Goal: Transaction & Acquisition: Purchase product/service

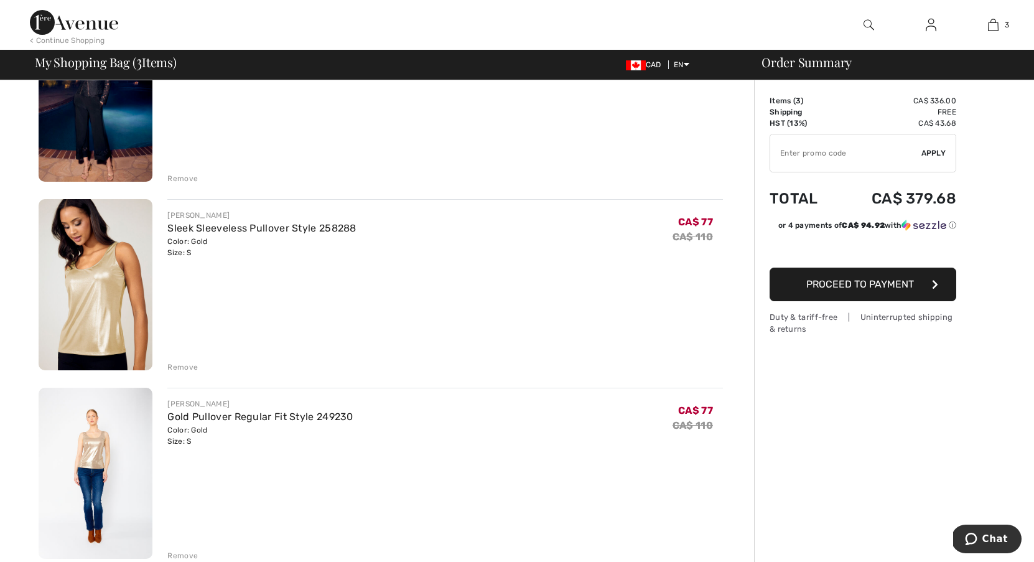
scroll to position [166, 0]
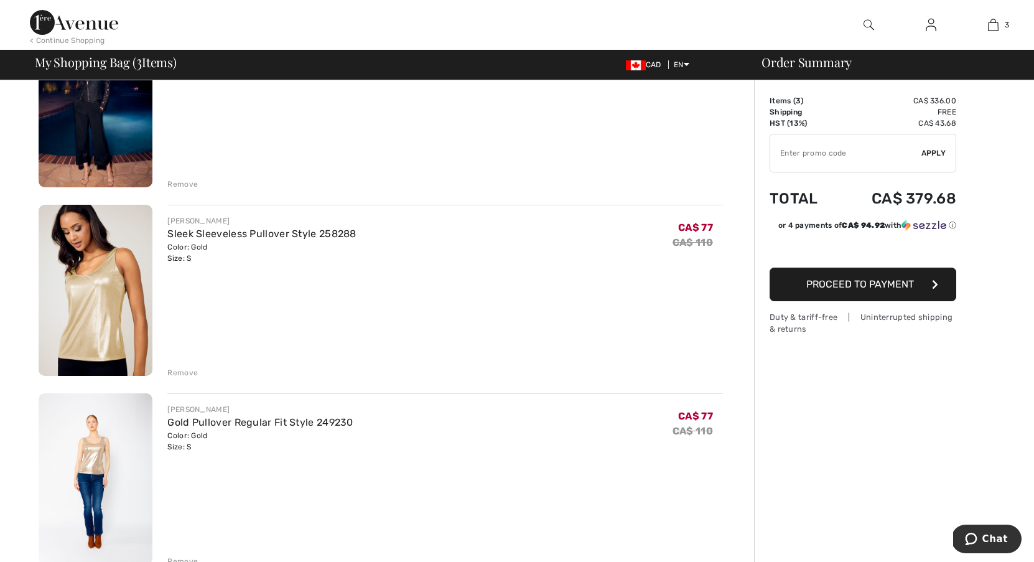
click at [116, 279] on img at bounding box center [96, 290] width 114 height 171
click at [86, 455] on img at bounding box center [96, 478] width 114 height 171
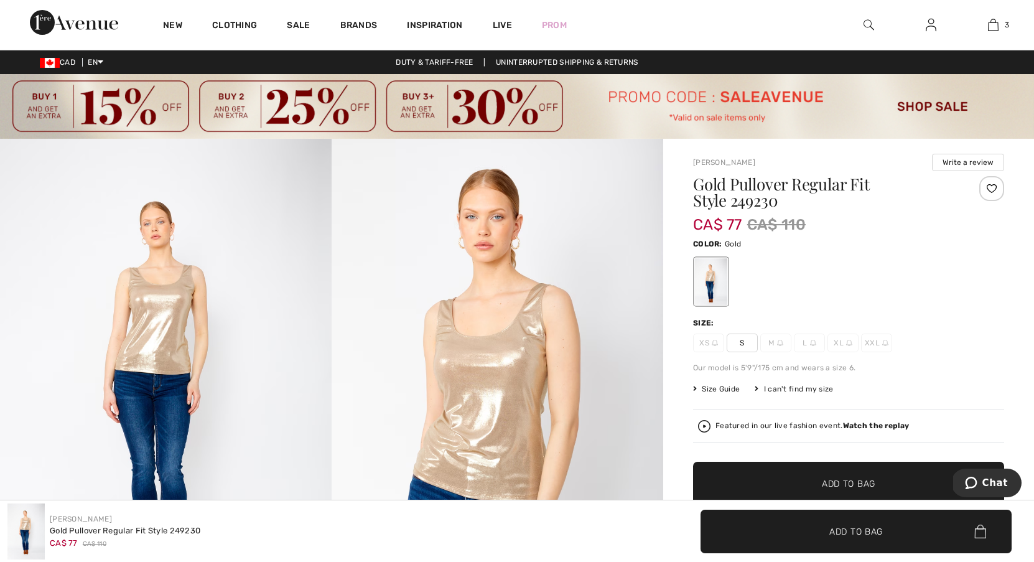
click at [141, 336] on img at bounding box center [166, 388] width 332 height 498
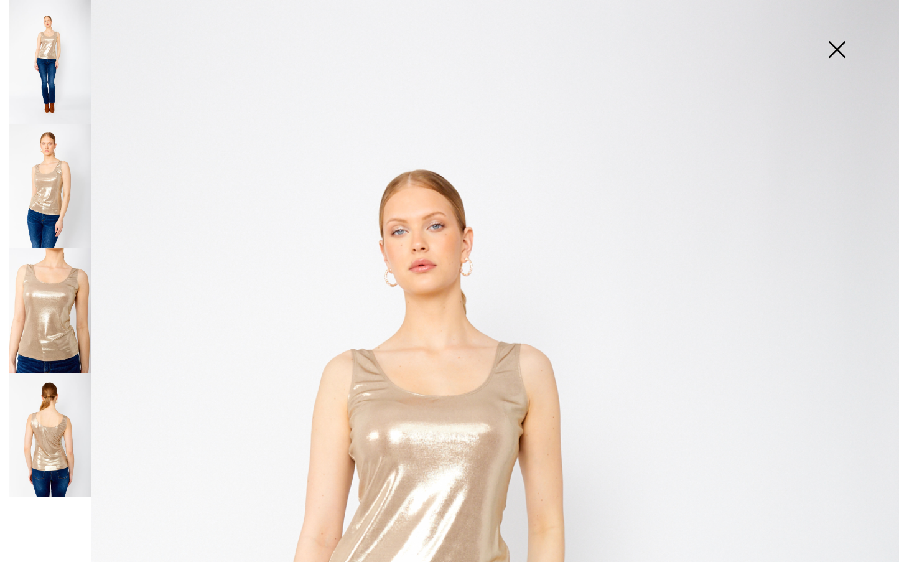
click at [834, 49] on img at bounding box center [837, 51] width 62 height 64
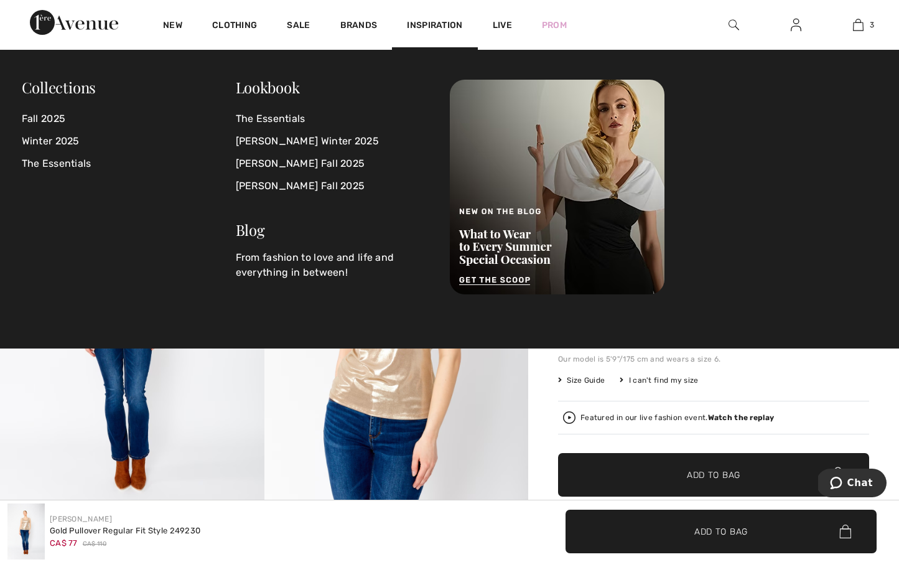
click at [734, 24] on img at bounding box center [734, 24] width 11 height 15
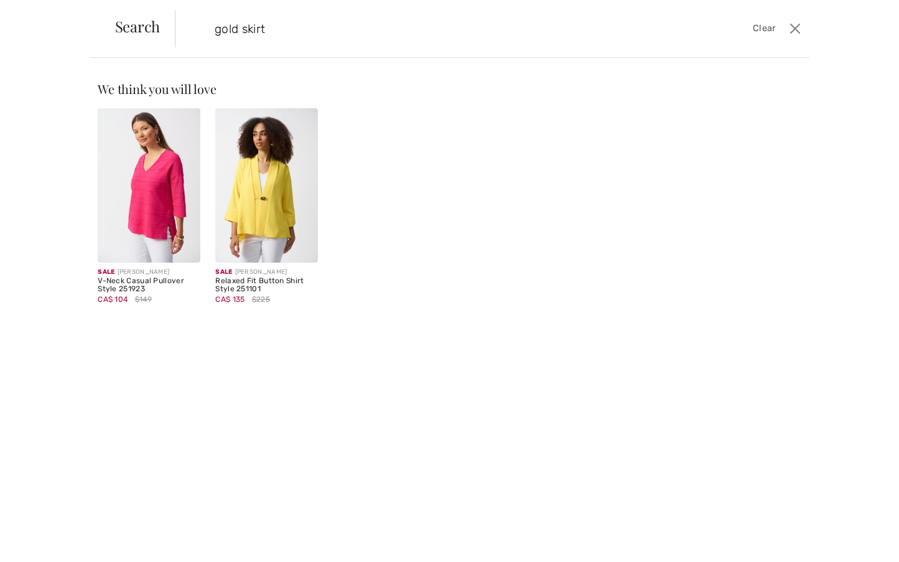
type input "gold skirt"
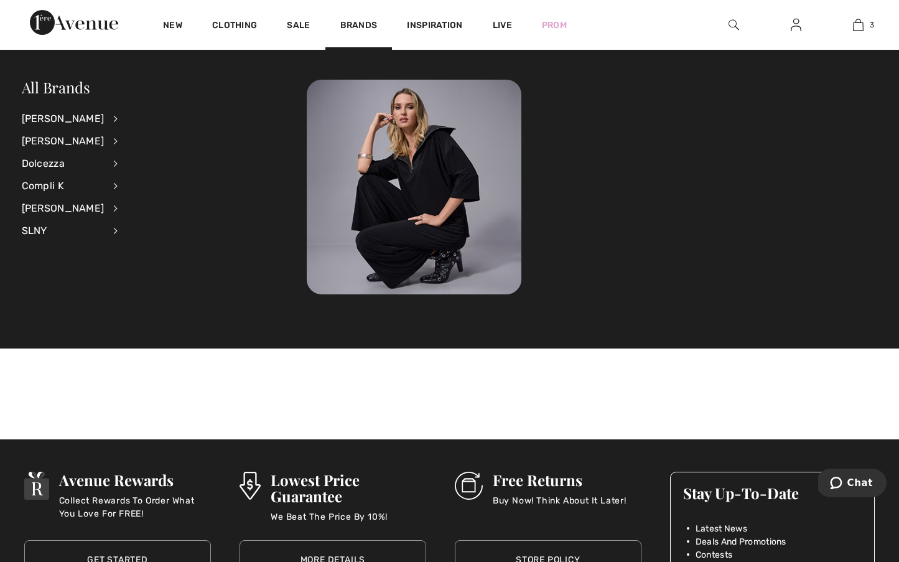
click at [736, 24] on img at bounding box center [734, 24] width 11 height 15
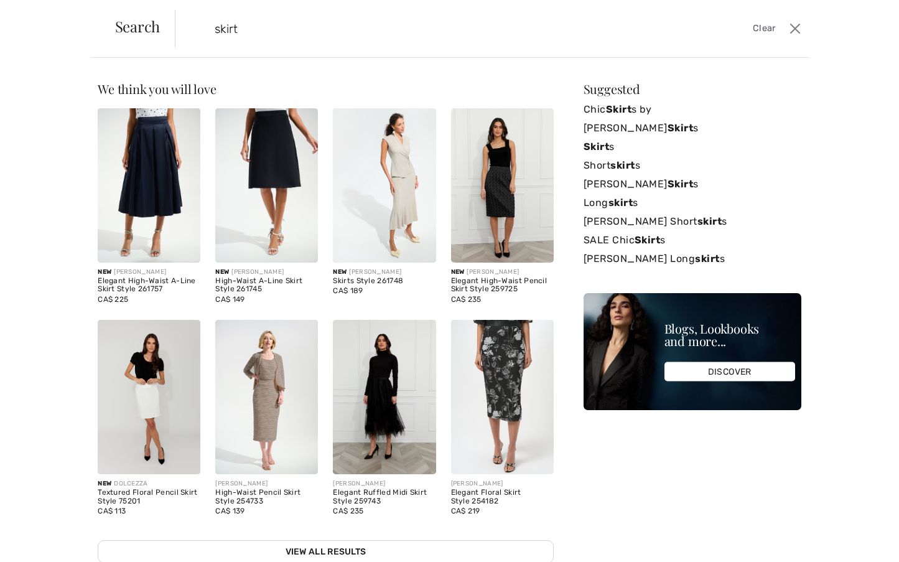
type input "skirt"
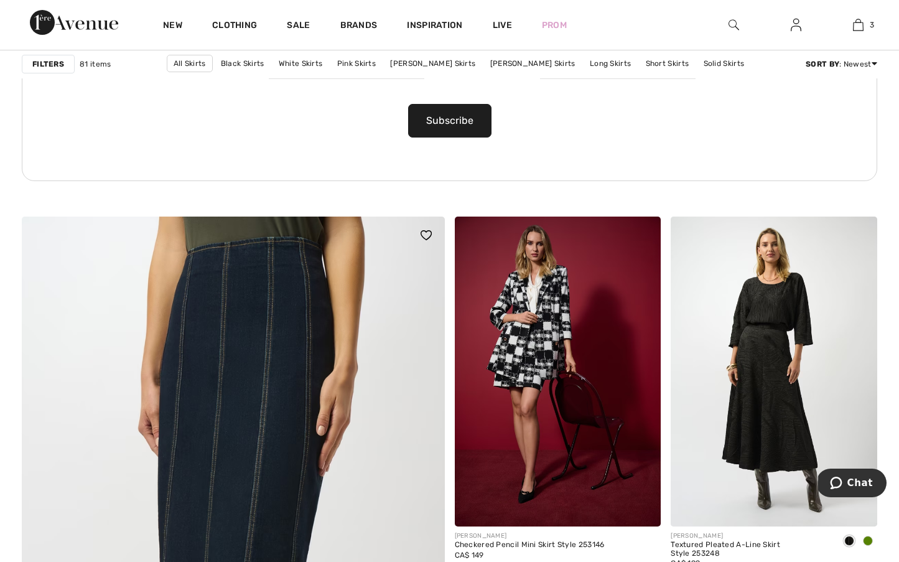
scroll to position [2988, 0]
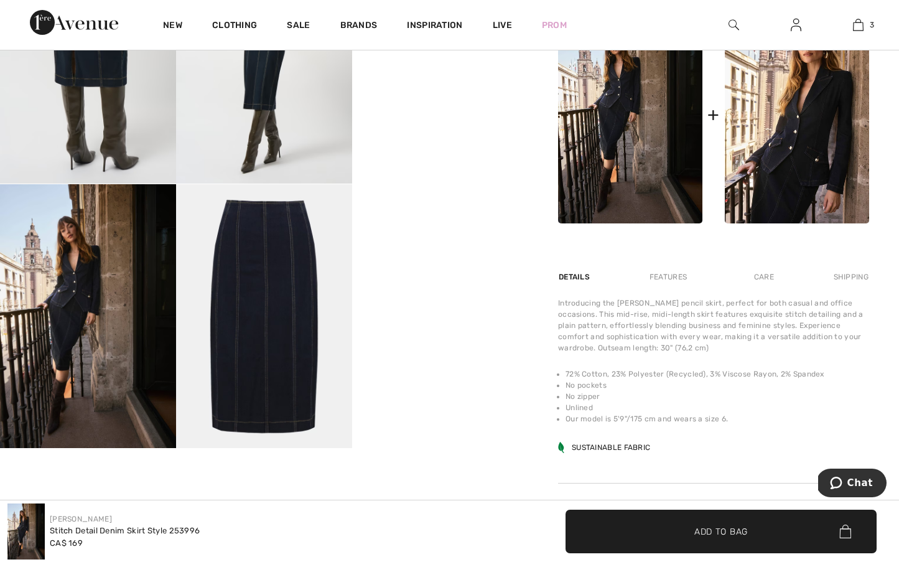
scroll to position [669, 0]
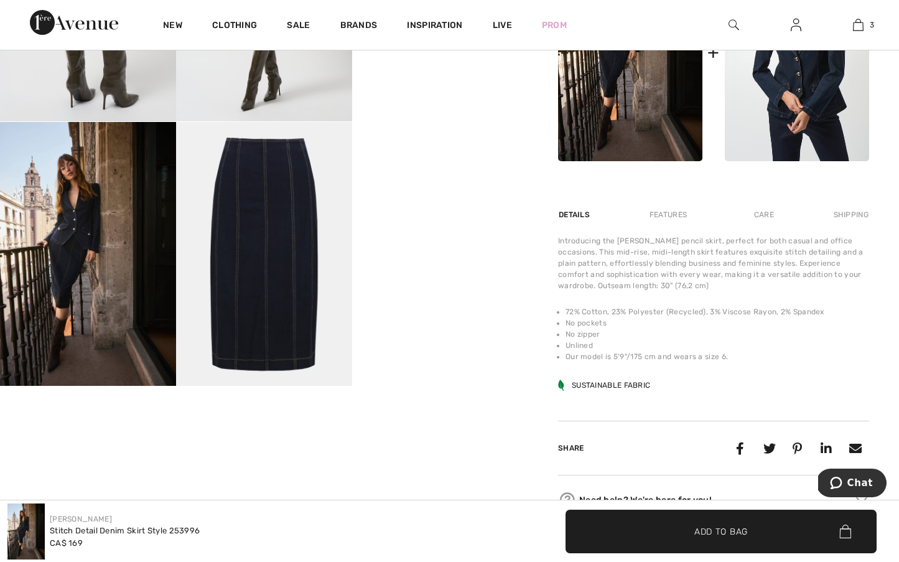
click at [813, 93] on img at bounding box center [797, 53] width 144 height 217
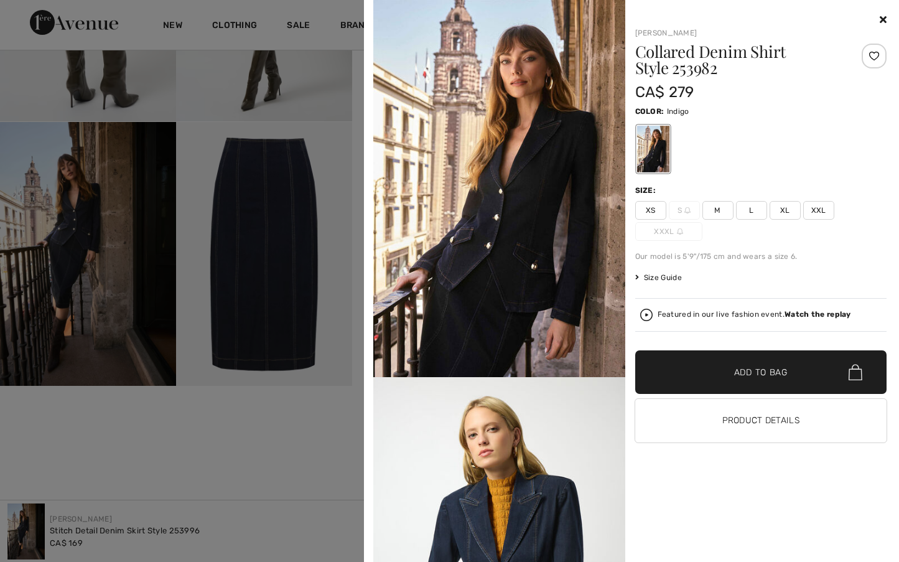
click at [472, 207] on img at bounding box center [499, 188] width 252 height 377
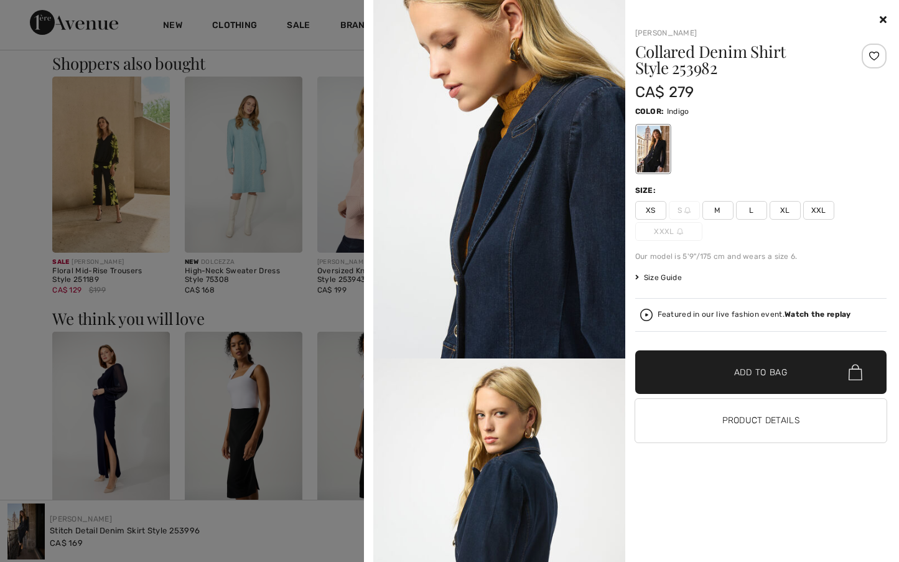
scroll to position [734, 0]
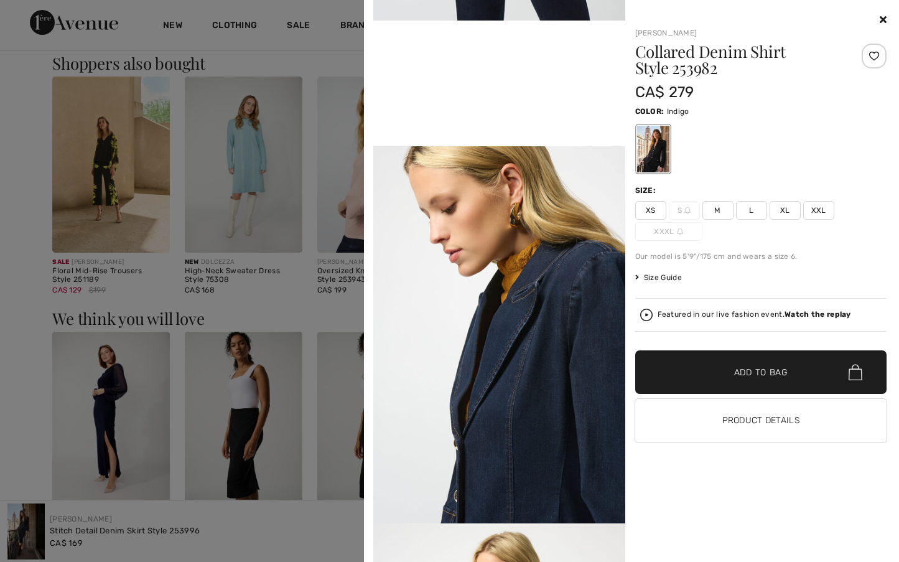
click at [722, 212] on span "M" at bounding box center [717, 210] width 31 height 19
click at [869, 55] on div at bounding box center [874, 56] width 25 height 25
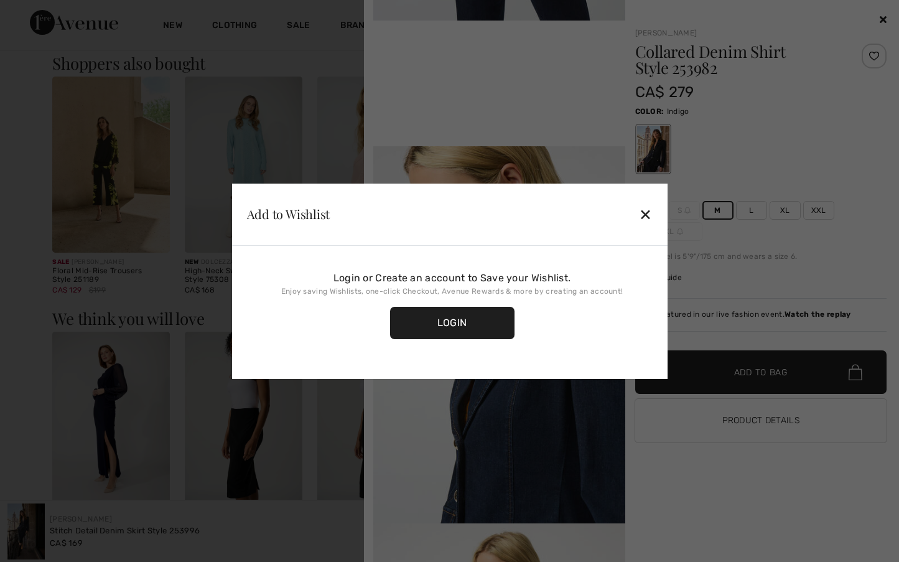
click at [646, 217] on div "✕" at bounding box center [645, 214] width 13 height 26
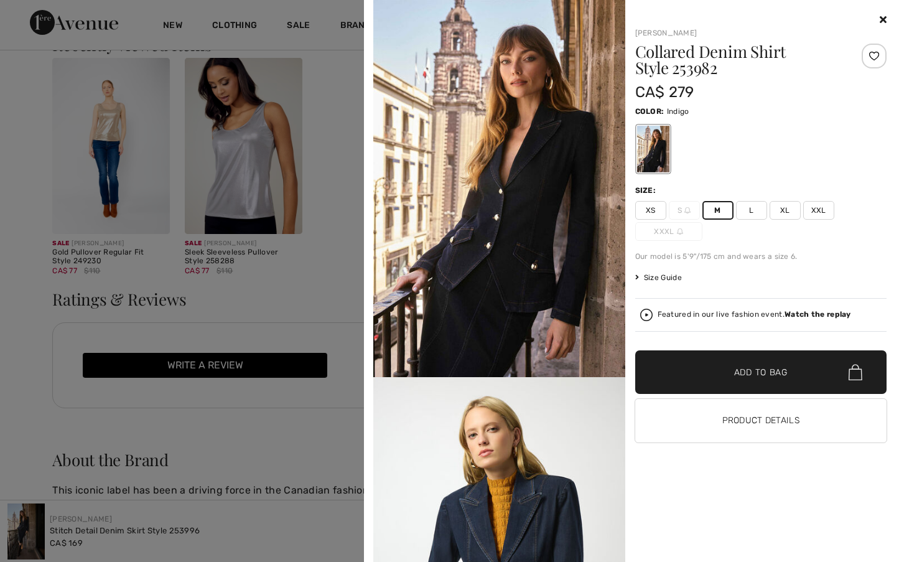
scroll to position [0, 0]
click at [874, 54] on div at bounding box center [874, 56] width 25 height 25
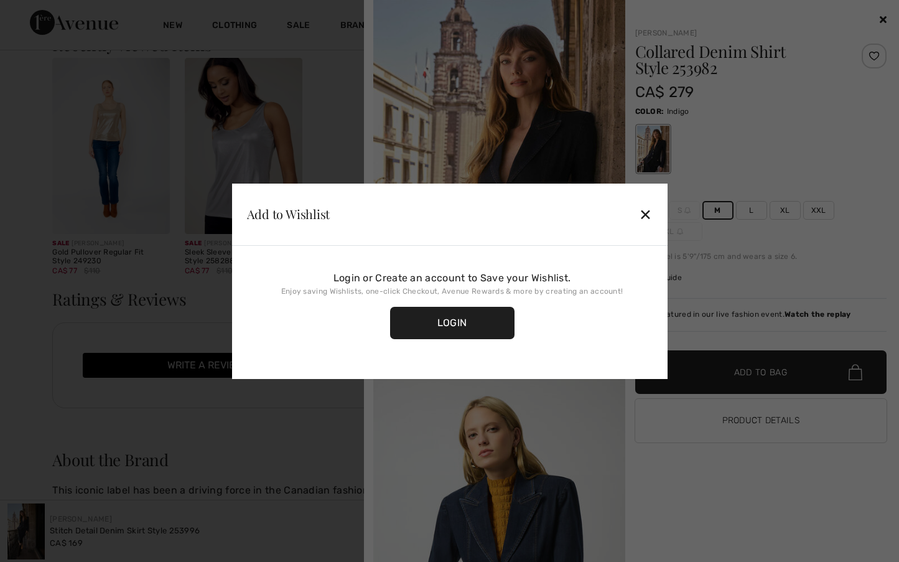
click at [470, 323] on div "Login" at bounding box center [452, 323] width 124 height 32
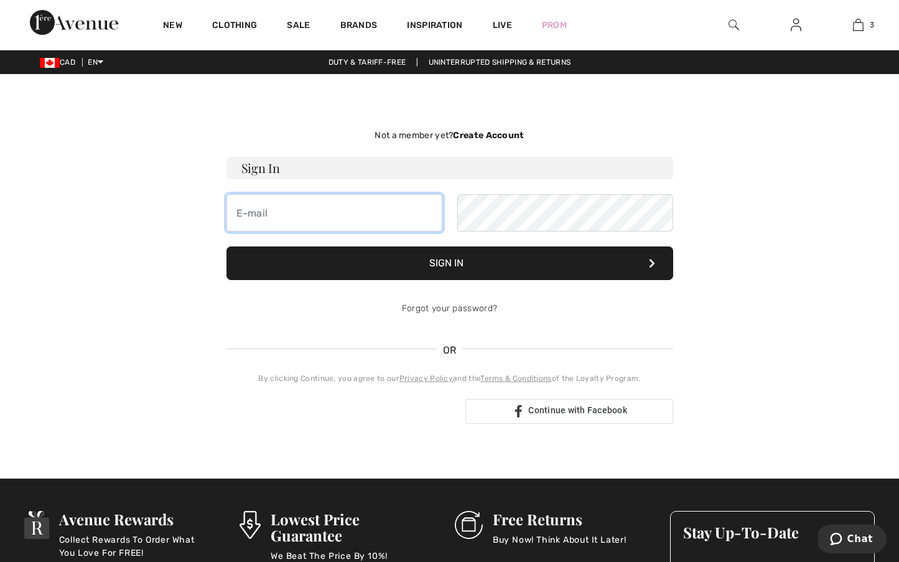
type input "joannehamann@hotmail.com"
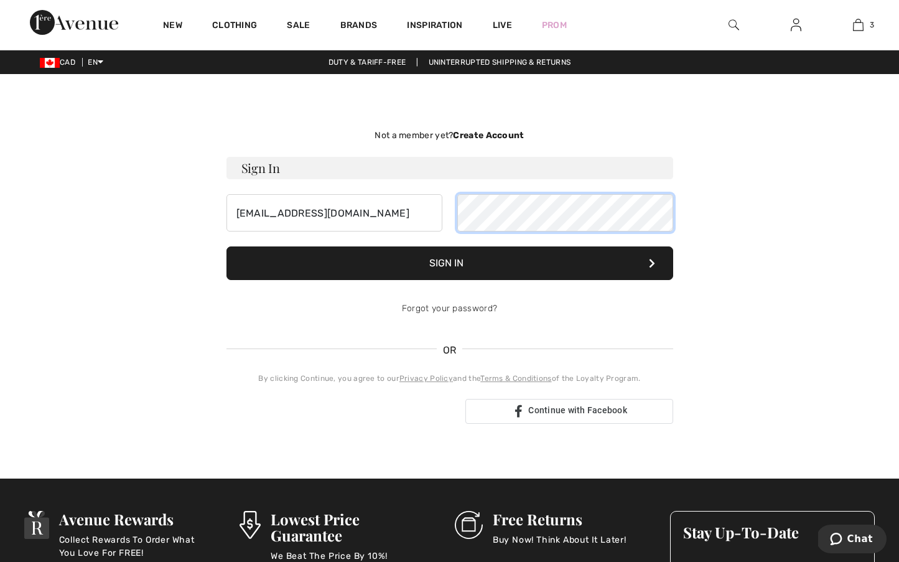
click at [449, 263] on button "Sign In" at bounding box center [449, 263] width 447 height 34
click at [444, 256] on button "Sign In" at bounding box center [449, 263] width 447 height 34
click at [441, 261] on button "Sign In" at bounding box center [449, 263] width 447 height 34
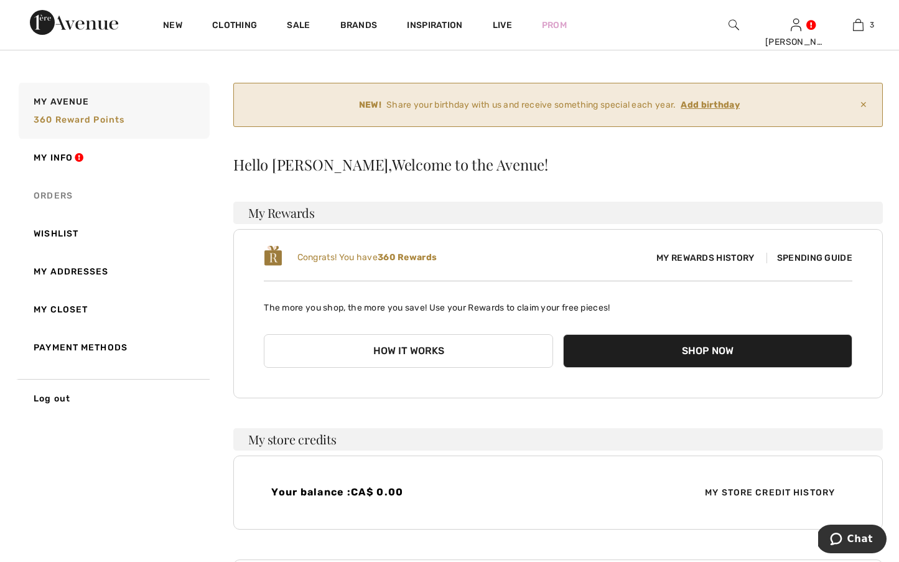
click at [58, 191] on link "Orders" at bounding box center [113, 196] width 194 height 38
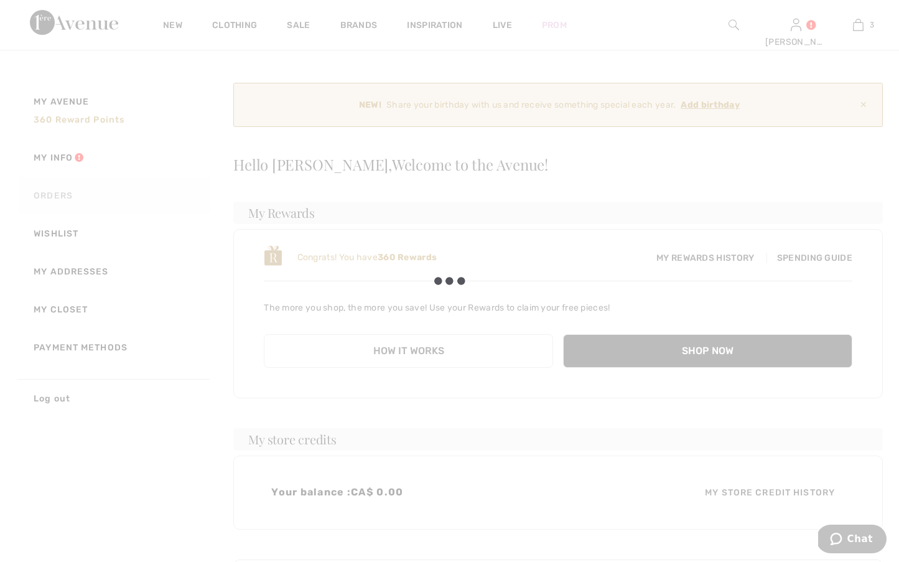
scroll to position [24, 0]
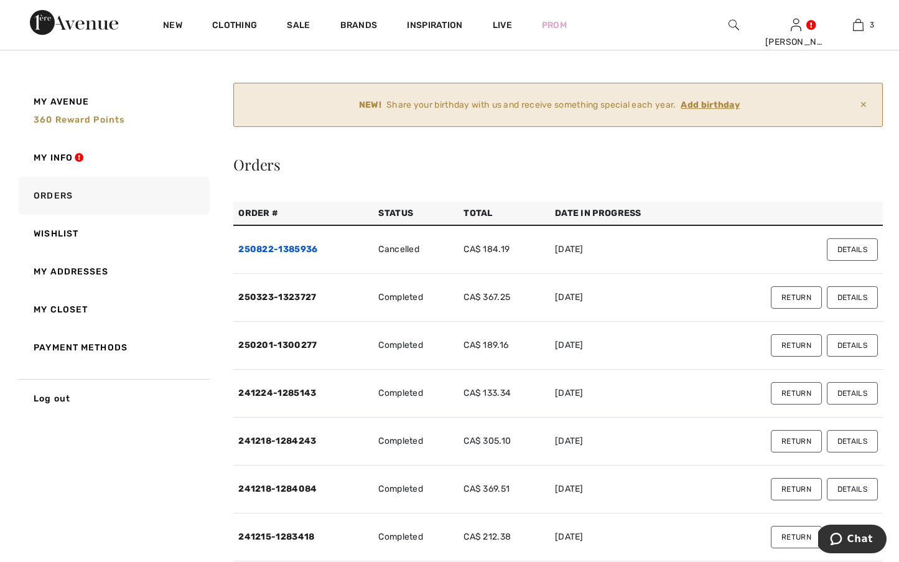
click at [274, 246] on link "250822-1385936" at bounding box center [277, 249] width 79 height 11
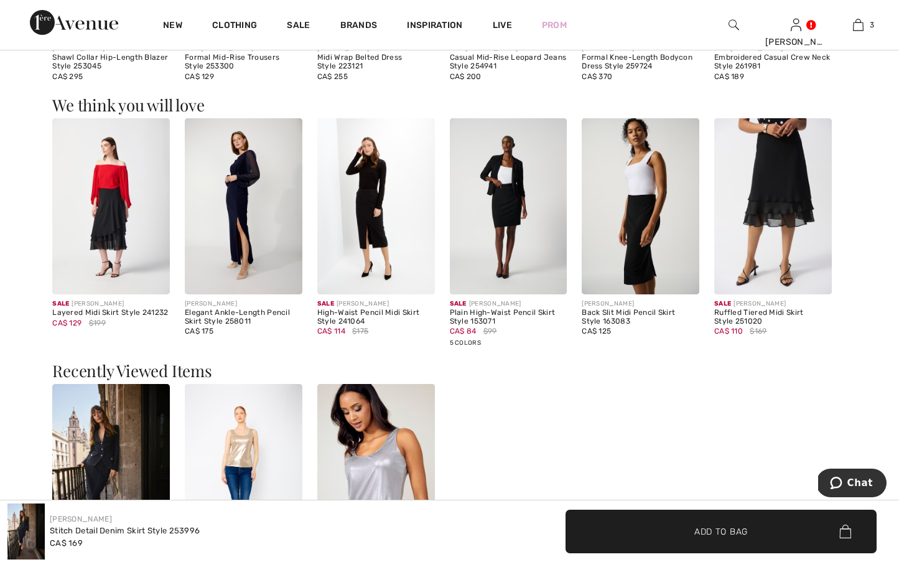
scroll to position [1379, 0]
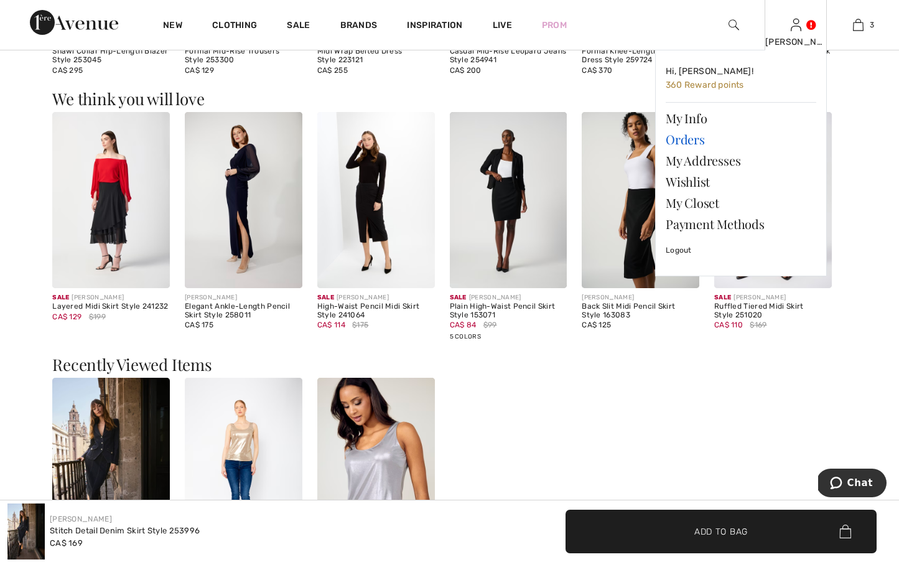
click at [684, 137] on link "Orders" at bounding box center [741, 139] width 151 height 21
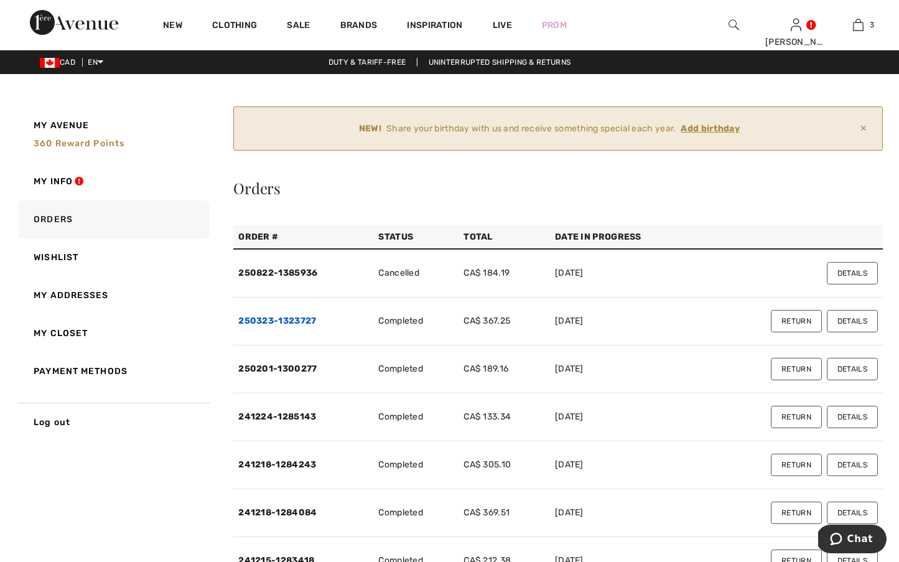
click at [291, 317] on link "250323-1323727" at bounding box center [277, 320] width 78 height 11
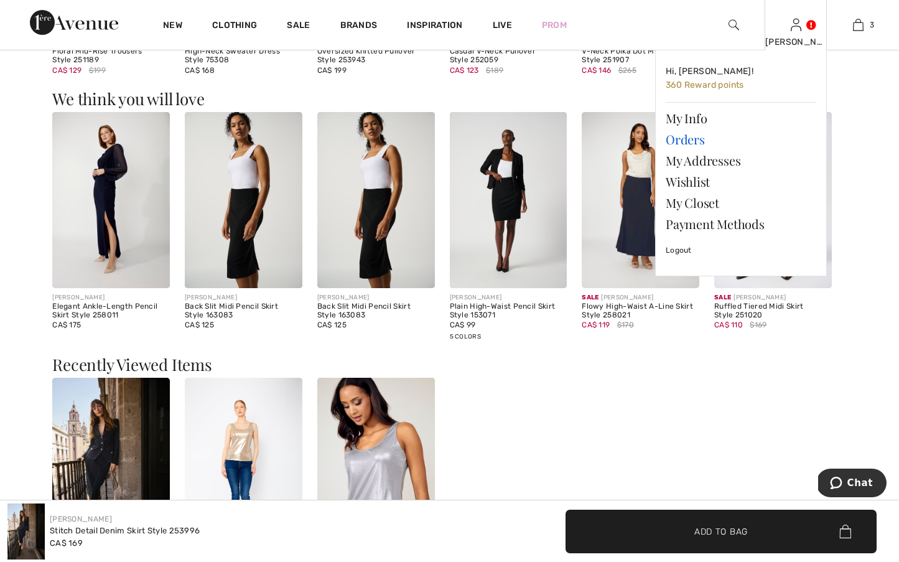
click at [704, 138] on link "Orders" at bounding box center [741, 139] width 151 height 21
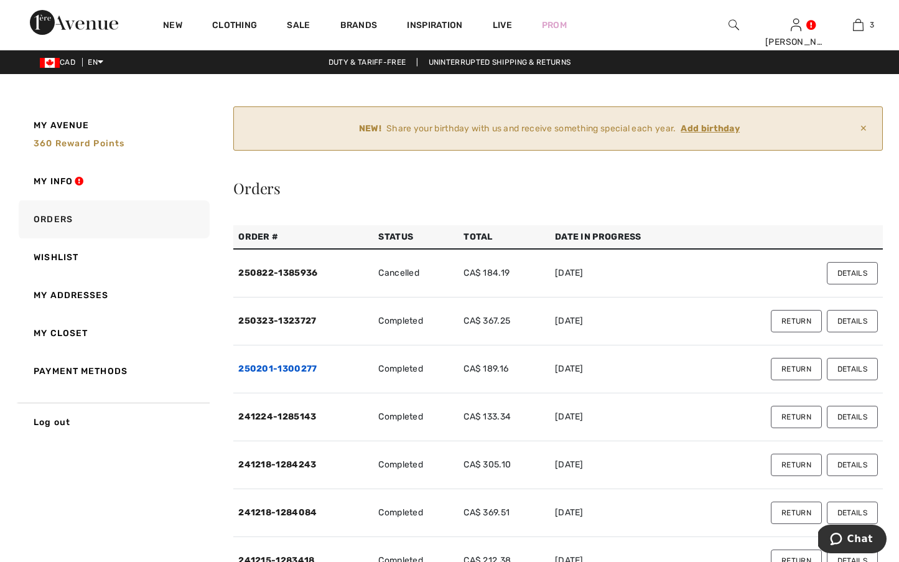
click at [256, 366] on link "250201-1300277" at bounding box center [277, 368] width 78 height 11
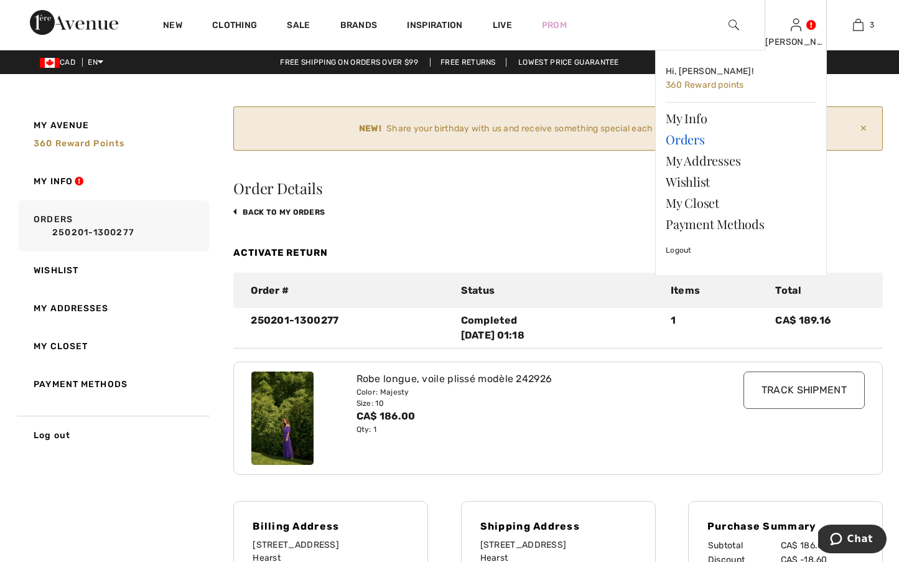
click at [677, 140] on link "Orders" at bounding box center [741, 139] width 151 height 21
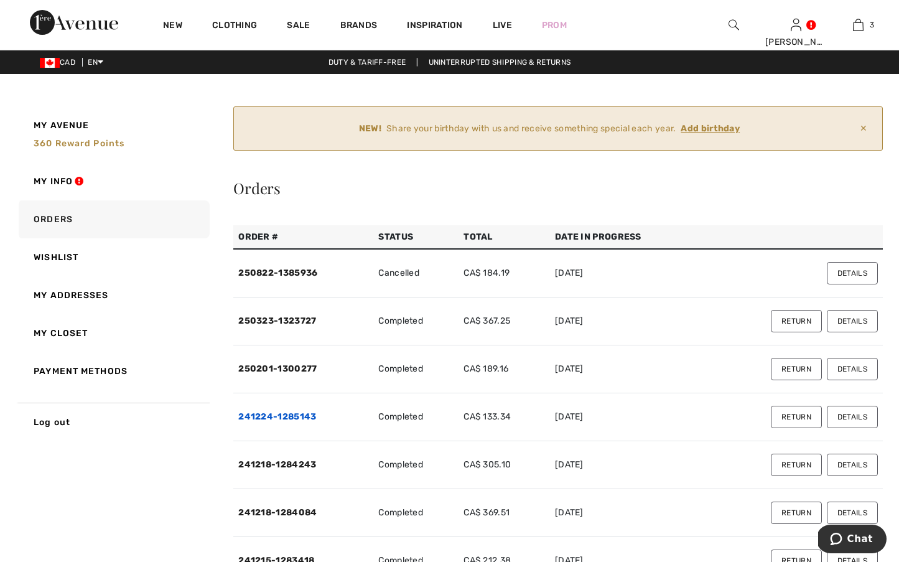
click at [271, 418] on link "241224-1285143" at bounding box center [277, 416] width 78 height 11
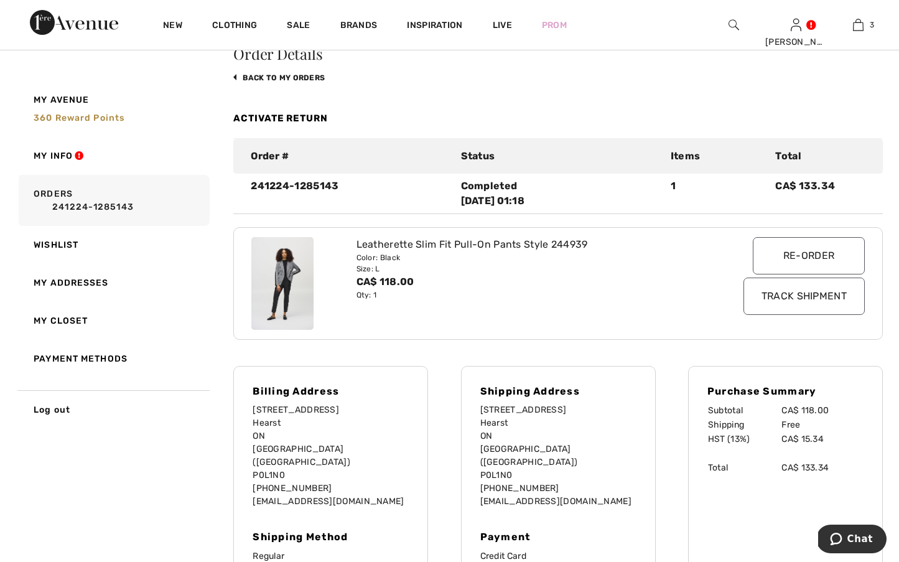
scroll to position [127, 0]
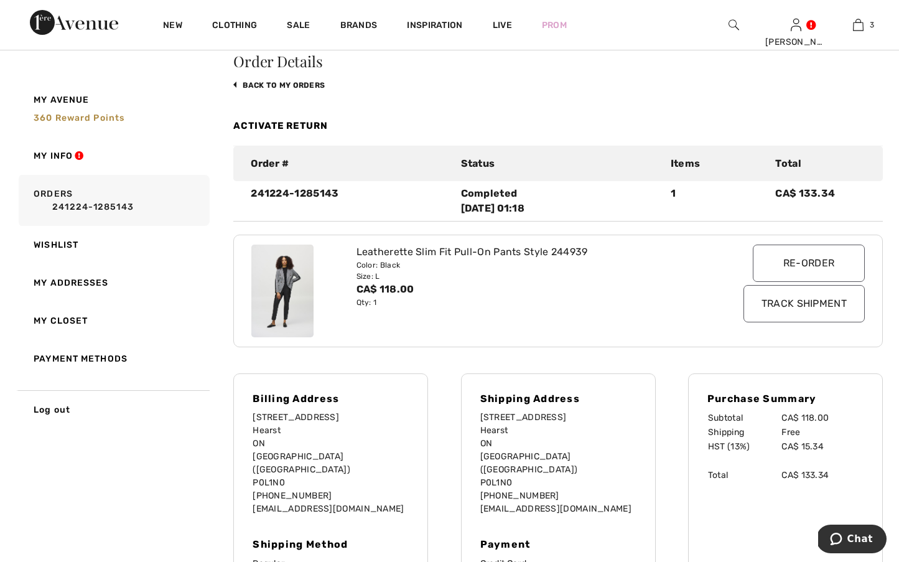
click at [312, 126] on div "Activate Return" at bounding box center [558, 126] width 650 height 40
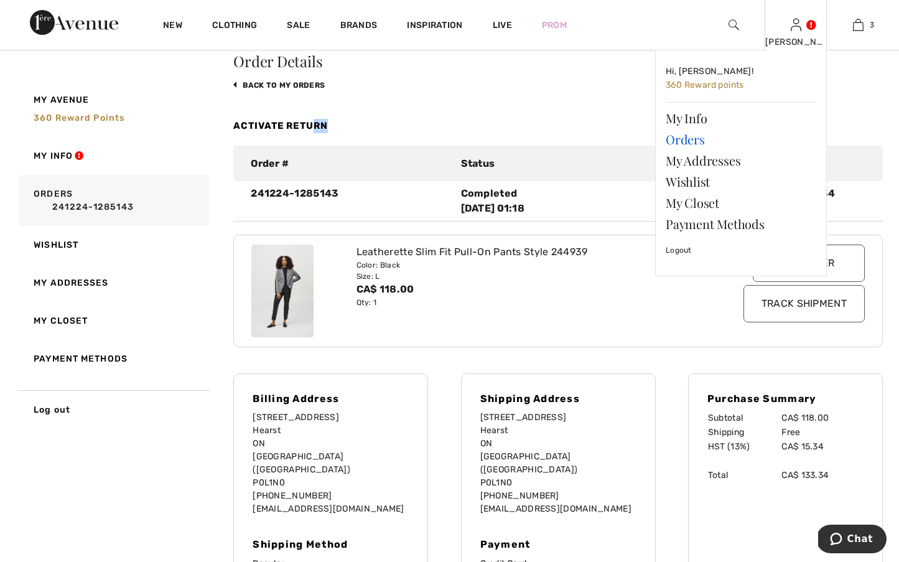
click at [676, 133] on link "Orders" at bounding box center [741, 139] width 151 height 21
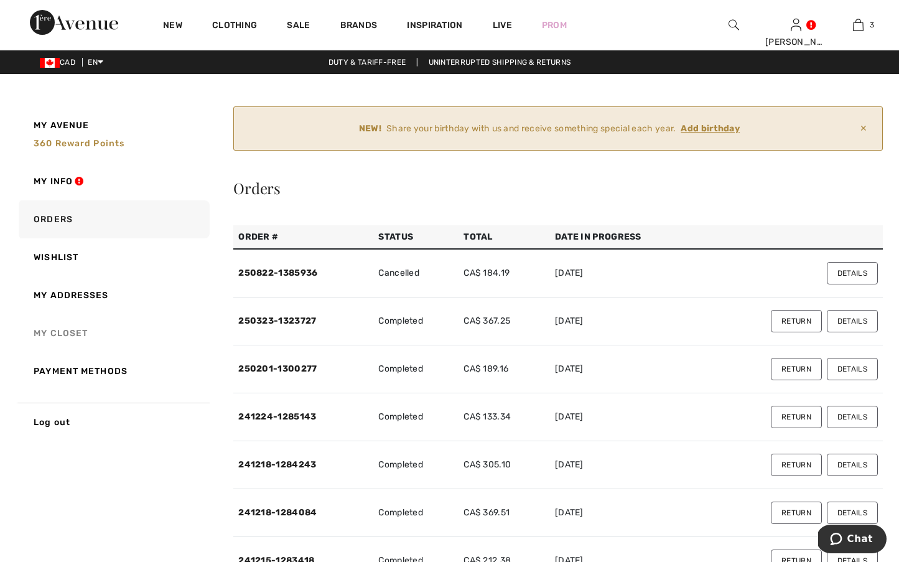
click at [68, 330] on link "My Closet" at bounding box center [113, 333] width 194 height 38
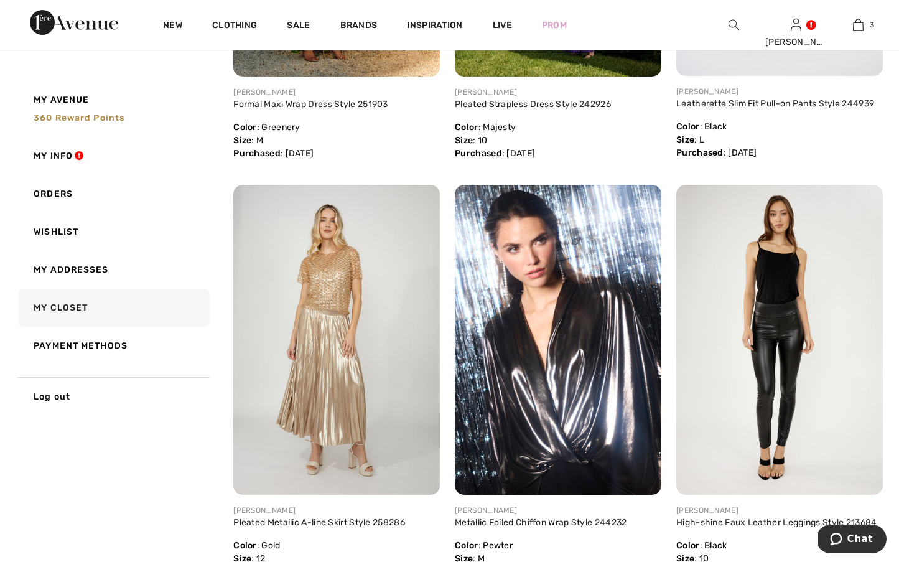
scroll to position [532, 0]
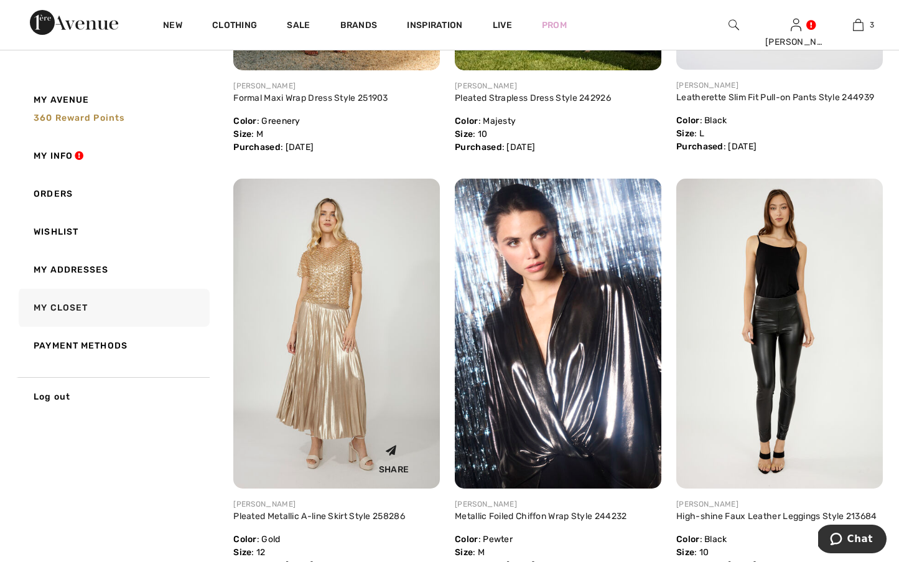
click at [317, 317] on img at bounding box center [336, 334] width 207 height 310
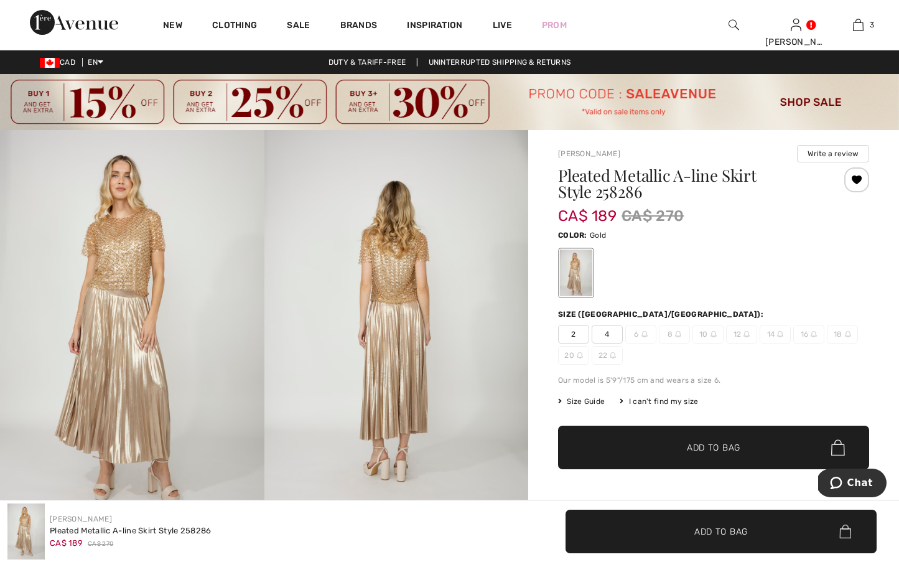
click at [841, 480] on icon "Chat" at bounding box center [836, 483] width 12 height 12
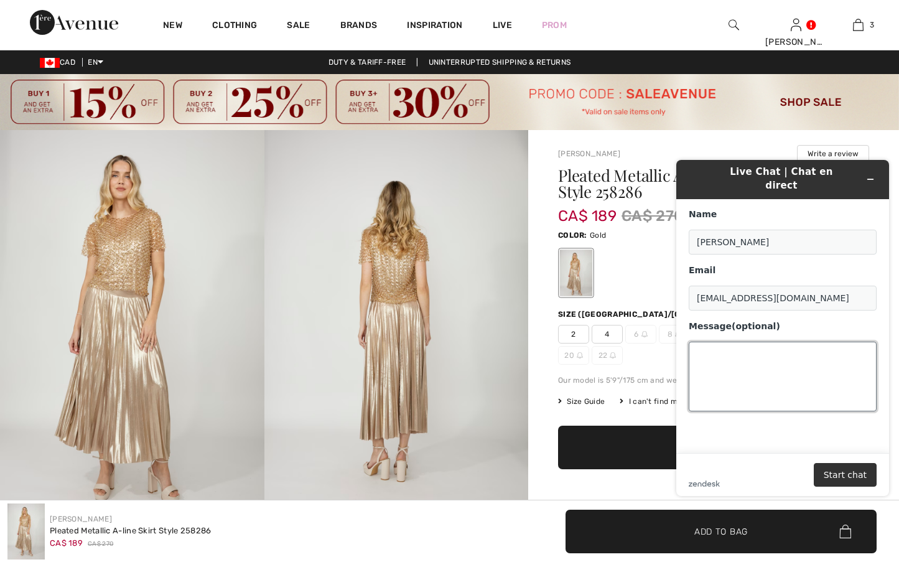
click at [799, 377] on textarea "Message (optional)" at bounding box center [783, 377] width 188 height 70
type textarea "I"
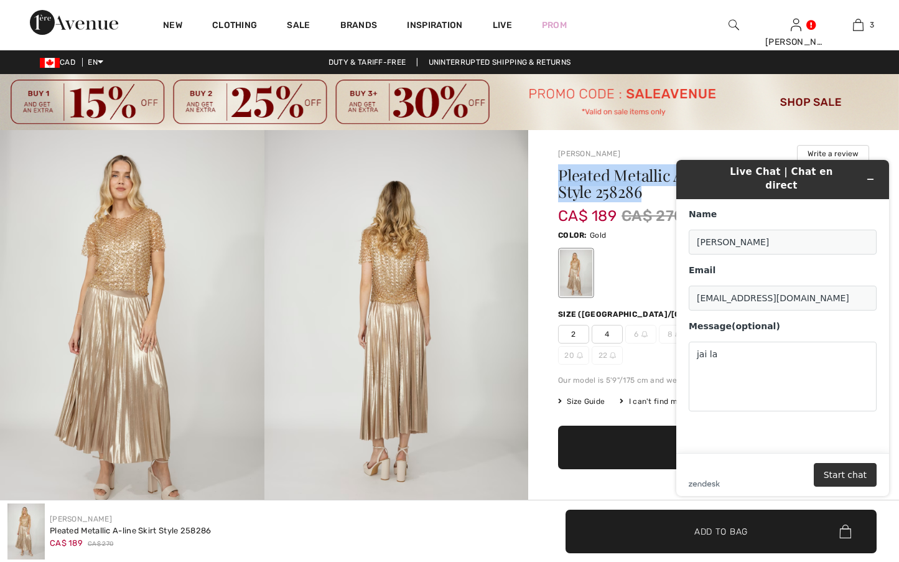
drag, startPoint x: 611, startPoint y: 189, endPoint x: 552, endPoint y: 172, distance: 61.6
click at [552, 172] on div "Frank Lyman Write a review Pleated Metallic A-line Skirt Style 258286 CA$ 189 C…" at bounding box center [713, 498] width 371 height 737
copy h1 "Pleated Metallic A-line Skirt Style 258286"
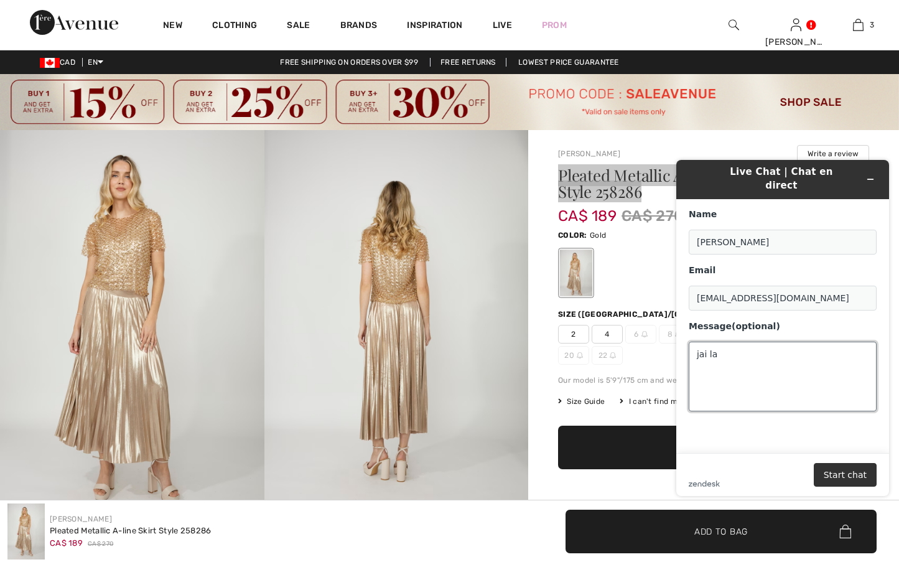
click at [735, 348] on textarea "jai la" at bounding box center [783, 377] width 188 height 70
paste textarea "Pleated Metallic A-line Skirt Style 258286"
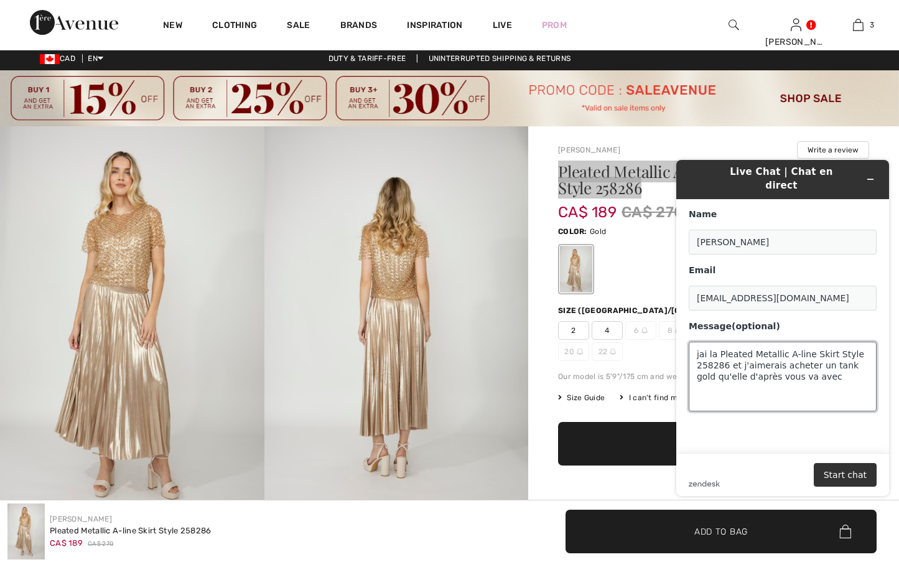
scroll to position [2, 0]
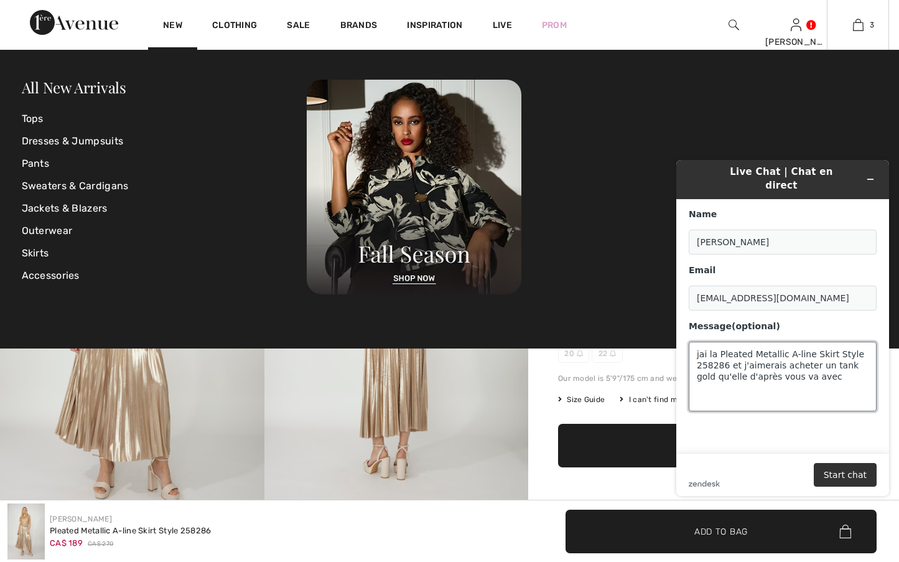
type textarea "jai la Pleated Metallic A-line Skirt Style 258286 et j'aimerais acheter un tank…"
click at [860, 34] on div "3 Added to Bag Frank Lyman Fitted Floral V-neck Top Style 251268 CA$ 182 CA$ 26…" at bounding box center [858, 25] width 62 height 50
click at [859, 30] on img at bounding box center [858, 24] width 11 height 15
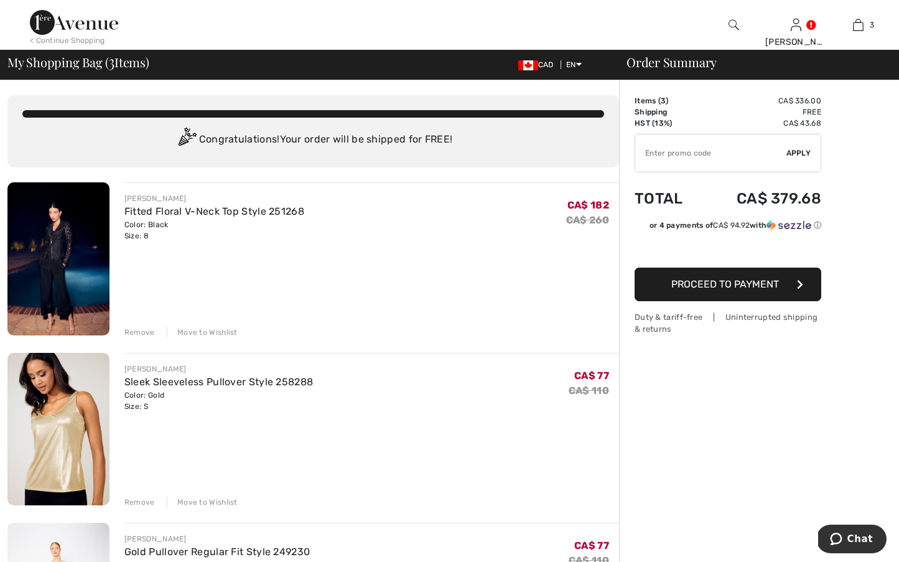
drag, startPoint x: 185, startPoint y: 398, endPoint x: 80, endPoint y: 304, distance: 140.1
click at [124, 376] on div "FRANK LYMAN Sleek Sleeveless Pullover Style 258288 Color: Gold Size: S Final Sa…" at bounding box center [218, 387] width 189 height 49
copy div "Sleek Sleeveless Pullover Style 258288 Color: Gold"
click at [844, 526] on button "Chat" at bounding box center [851, 539] width 70 height 29
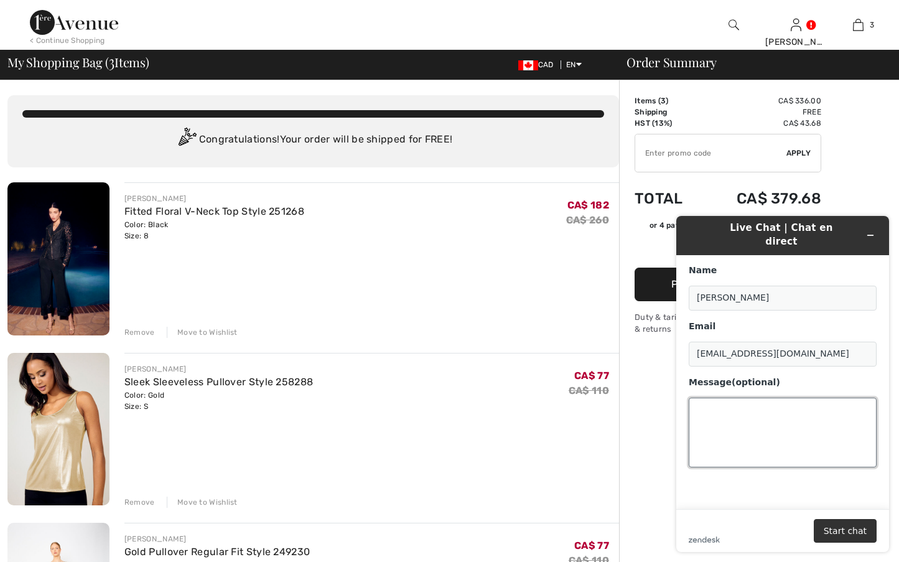
click at [705, 398] on textarea "Message (optional)" at bounding box center [783, 433] width 188 height 70
paste textarea "Sleek Sleeveless Pullover Style 258288 Color: Gold"
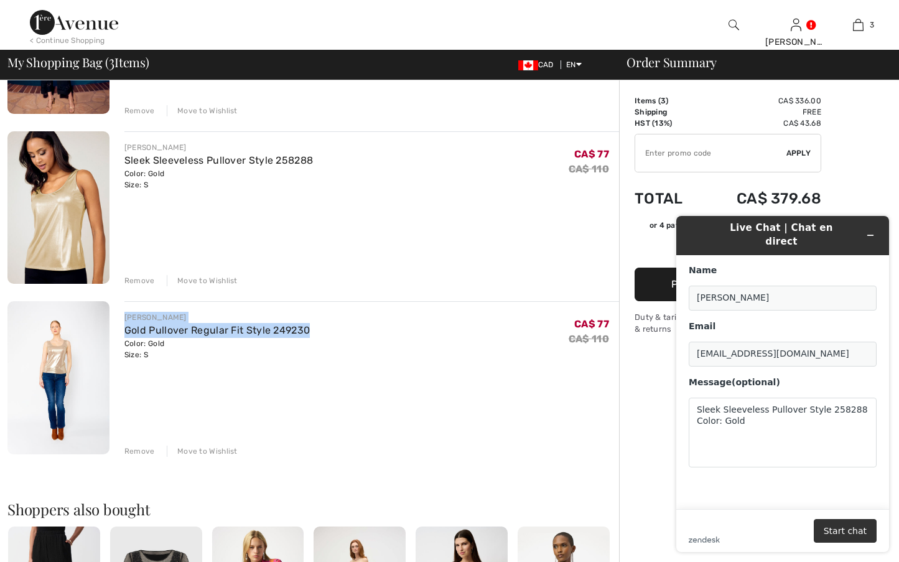
scroll to position [222, 1]
drag, startPoint x: 319, startPoint y: 331, endPoint x: 119, endPoint y: 326, distance: 199.8
click at [119, 326] on div "FRANK LYMAN Gold Pullover Regular Fit Style 249230 Color: Gold Size: S Final Sa…" at bounding box center [365, 379] width 510 height 156
copy link "Gold Pullover Regular Fit Style 249230"
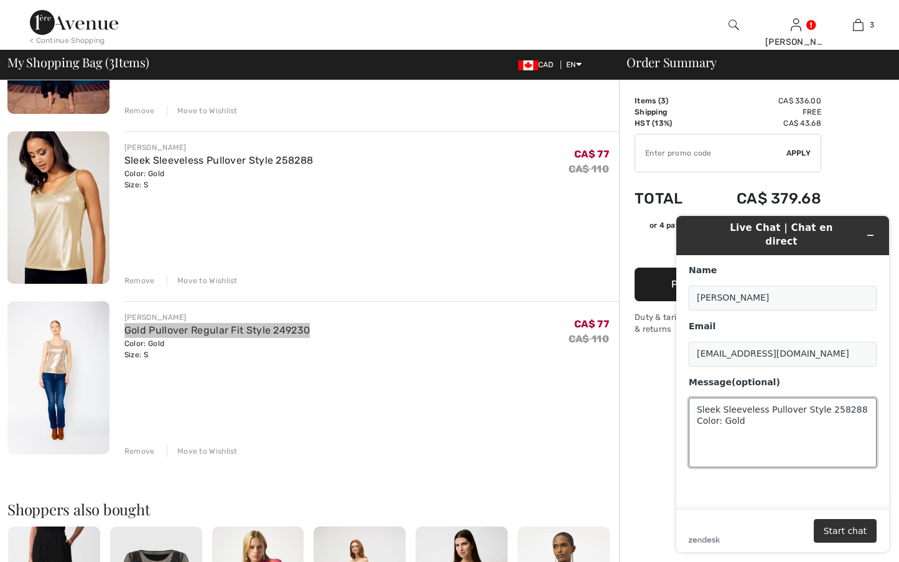
click at [704, 422] on textarea "Sleek Sleeveless Pullover Style 258288 Color: Gold" at bounding box center [783, 433] width 188 height 70
paste textarea "Gold Pullover Regular Fit Style 249230"
click at [709, 419] on textarea "Sleek Sleeveless Pullover Style 258288 Color: Gold ouGold Pullover Regular Fit …" at bounding box center [783, 433] width 188 height 70
click at [699, 398] on textarea "Sleek Sleeveless Pullover Style 258288 Color: Gold ou Gold Pullover Regular Fit…" at bounding box center [783, 433] width 188 height 70
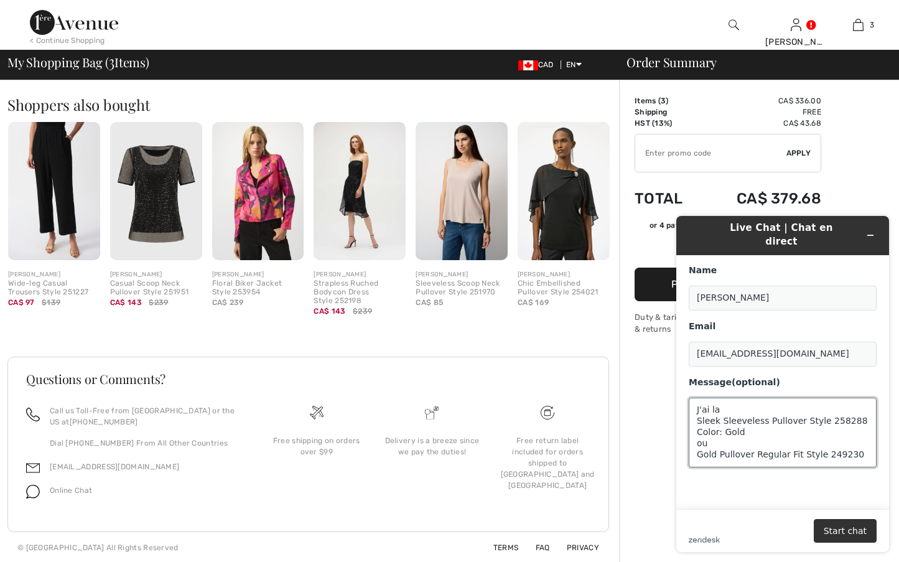
scroll to position [625, 0]
paste textarea "Pleated Metallic A-line Skirt Style 258286"
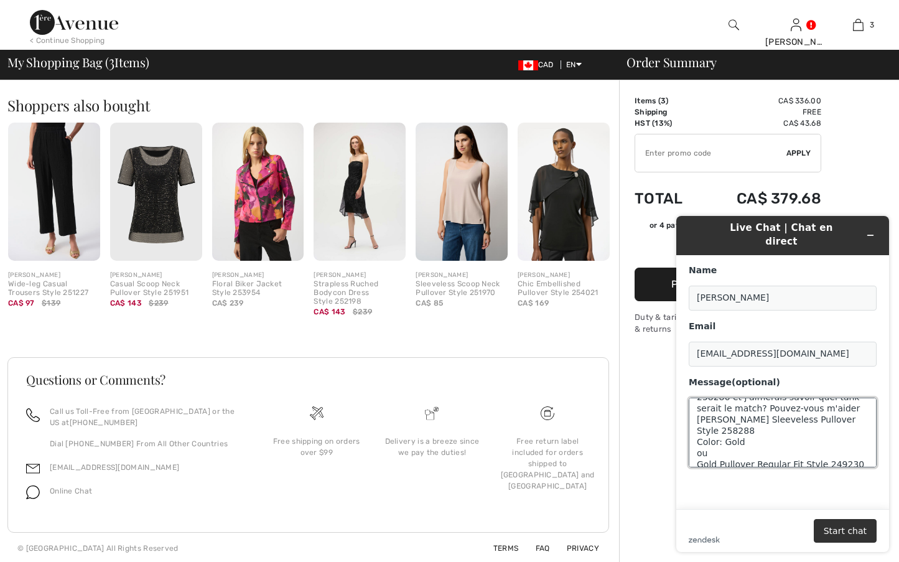
scroll to position [22, 0]
type textarea "J'ai la Pleated Metallic A-line Skirt Style 258286 et j'aimerais savoir quel ta…"
click at [831, 525] on button "Start chat" at bounding box center [845, 531] width 63 height 24
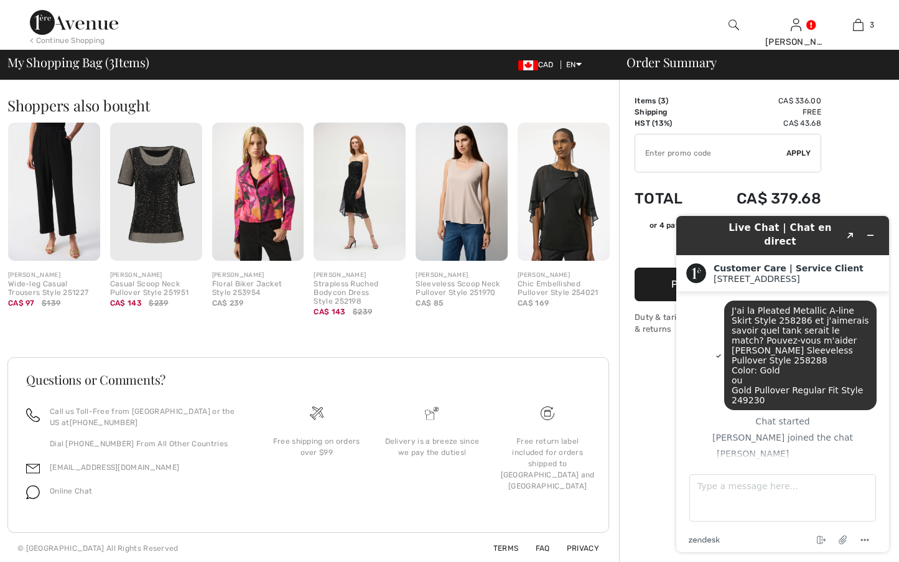
scroll to position [0, 0]
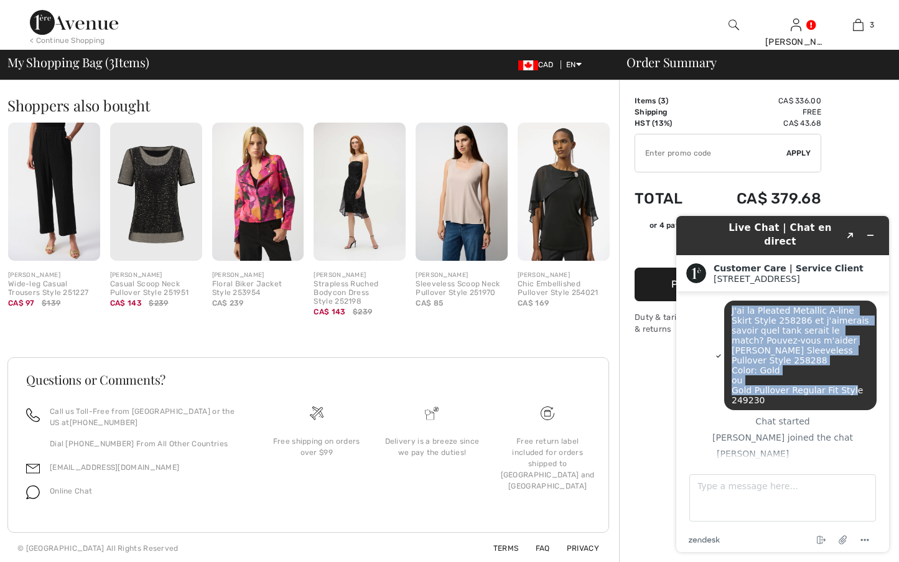
drag, startPoint x: 730, startPoint y: 296, endPoint x: 782, endPoint y: 391, distance: 108.6
click at [782, 391] on div "J'ai la Pleated Metallic A-line Skirt Style 258286 et j'aimerais savoir quel ta…" at bounding box center [800, 356] width 152 height 110
copy span "J'ai la Pleated Metallic A-line Skirt Style 258286 et j'aimerais savoir quel ta…"
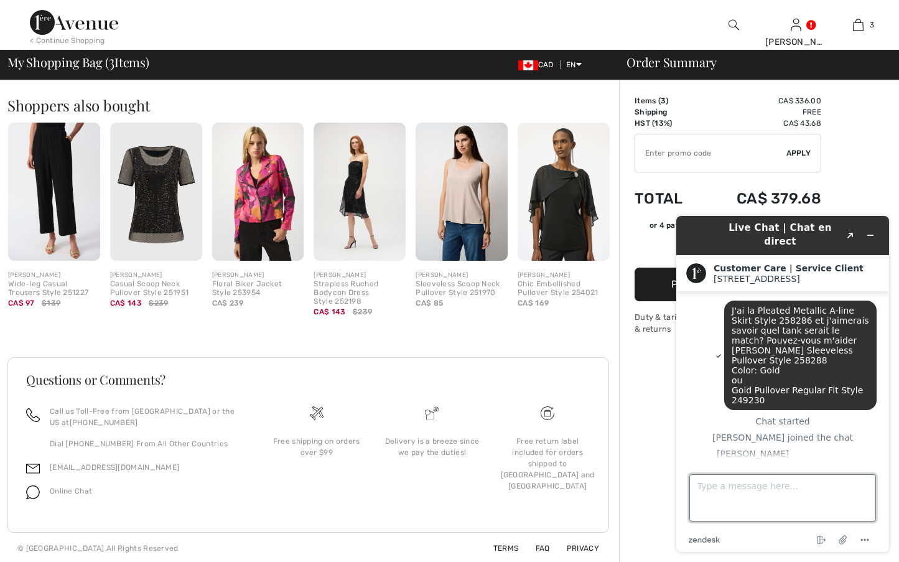
click at [699, 490] on textarea "Type a message here..." at bounding box center [782, 497] width 187 height 47
paste textarea "J'ai la Pleated Metallic A-line Skirt Style 258286 et j'aimerais savoir quel ta…"
type textarea "J'ai la Pleated Metallic A-line Skirt Style 258286 et j'aimerais savoir quel ta…"
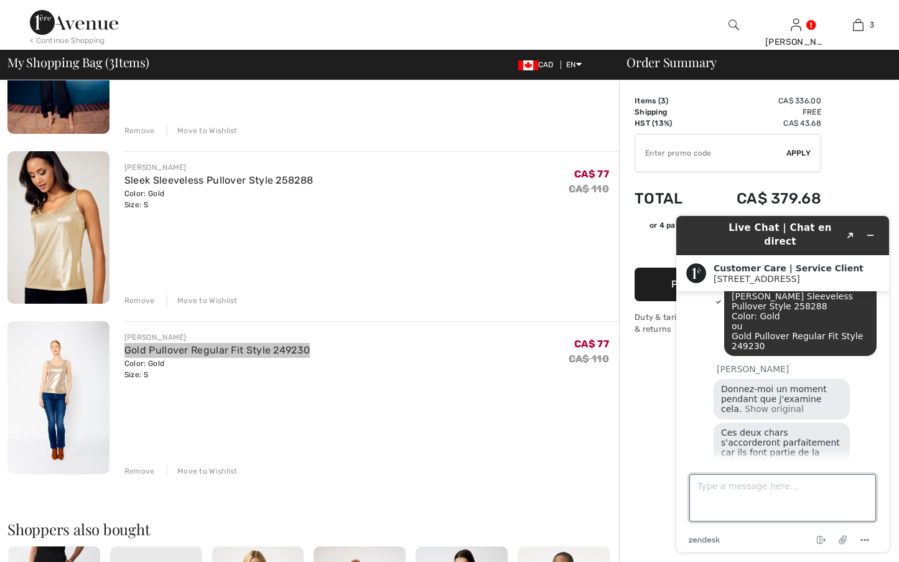
scroll to position [202, 0]
click at [709, 498] on textarea "Type a message here..." at bounding box center [782, 497] width 187 height 47
type textarea "parfait"
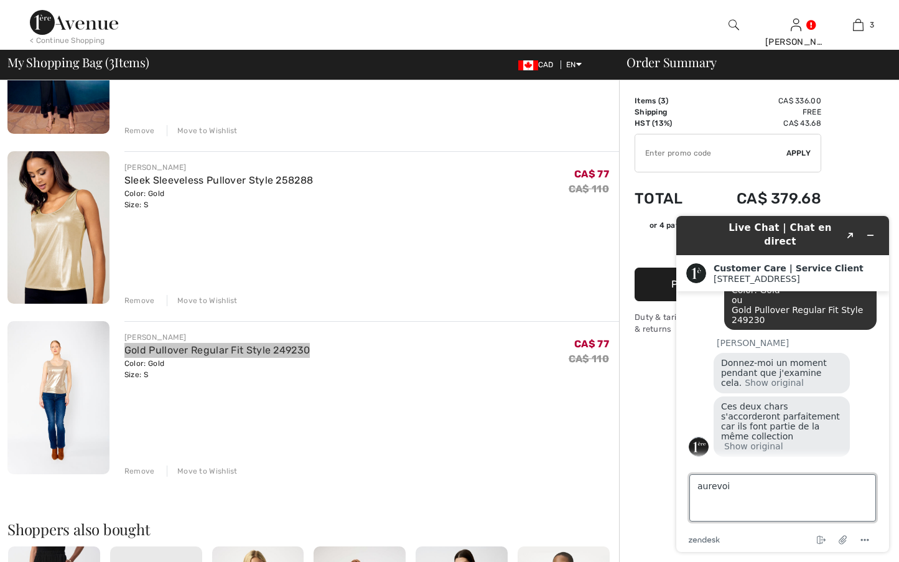
type textarea "aurevoir"
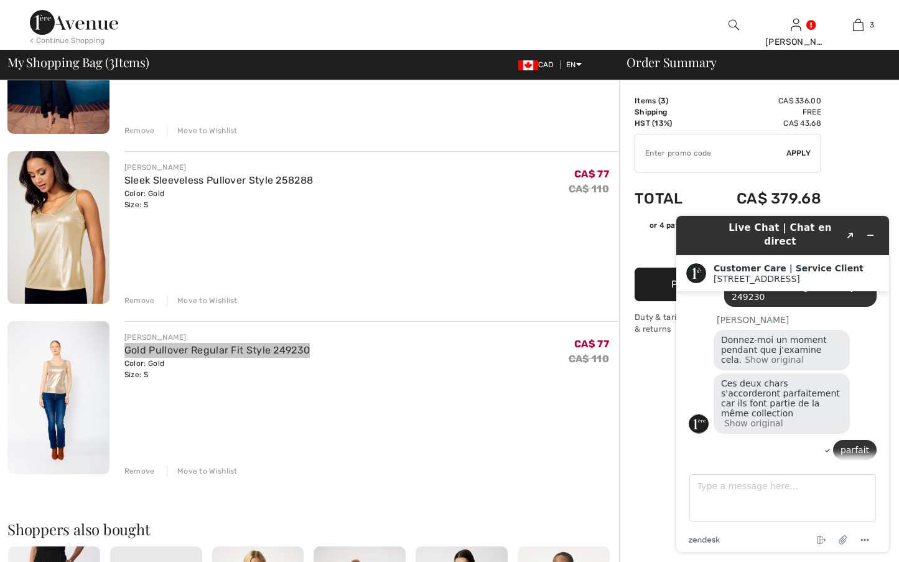
click at [874, 219] on header "Live Chat | Chat en direct Created with Sketch." at bounding box center [782, 235] width 213 height 39
click at [874, 226] on button "Minimize widget" at bounding box center [871, 234] width 20 height 17
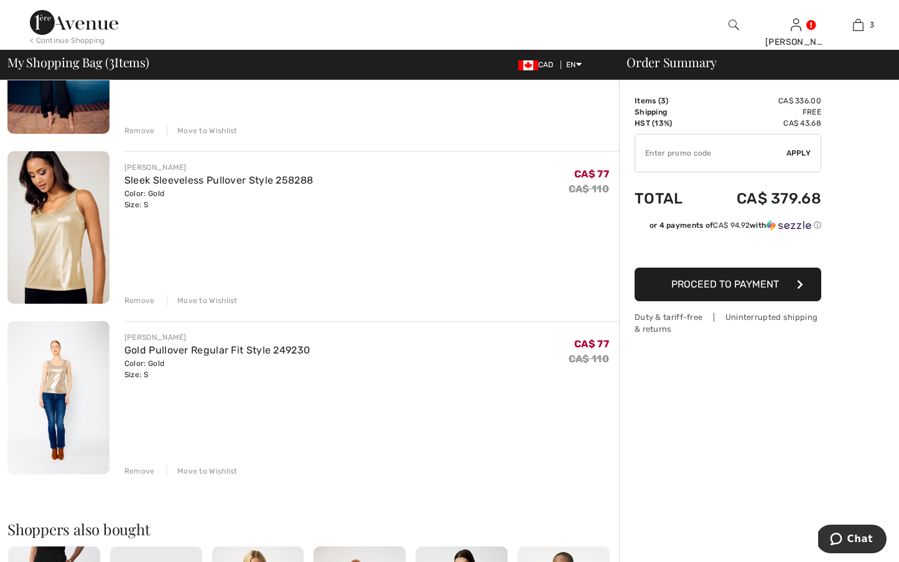
click at [131, 472] on div "Remove" at bounding box center [139, 470] width 30 height 11
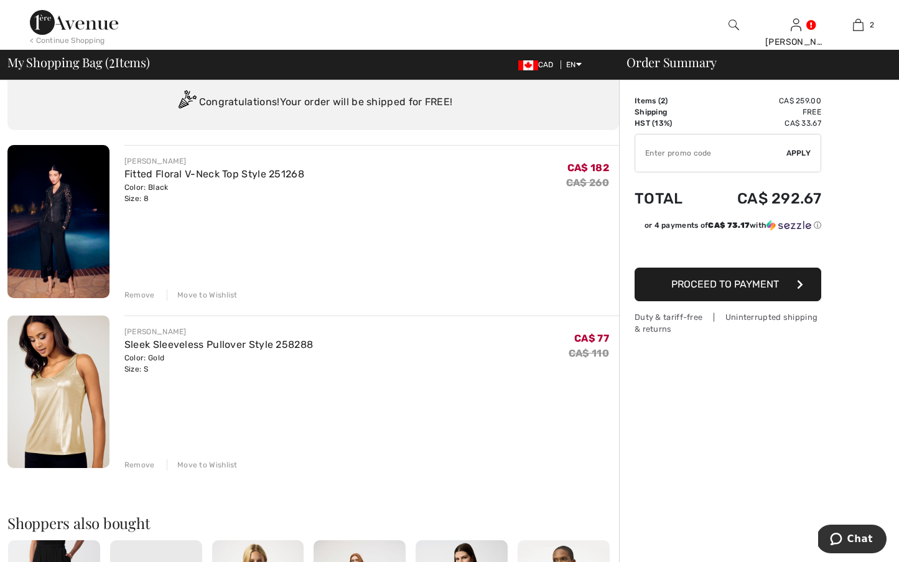
scroll to position [30, 0]
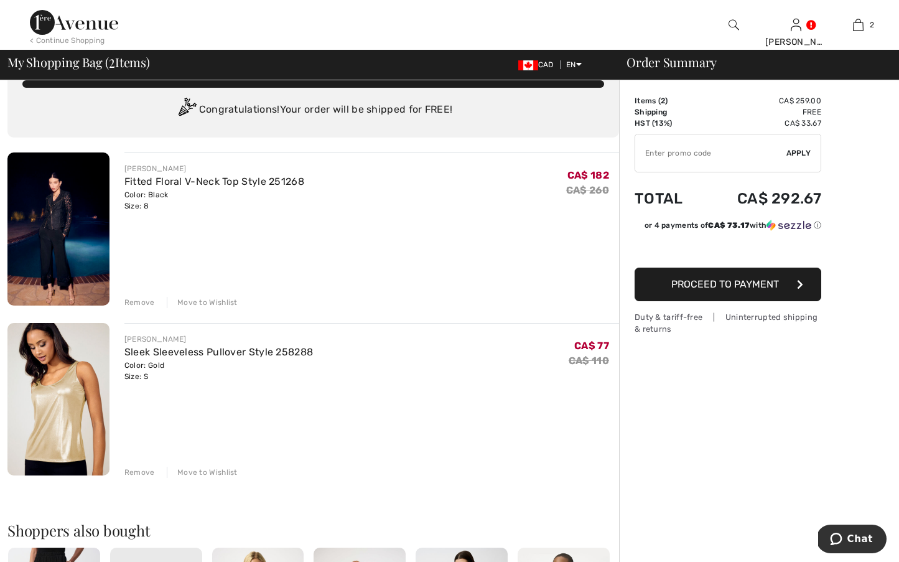
click at [54, 203] on img at bounding box center [58, 228] width 102 height 153
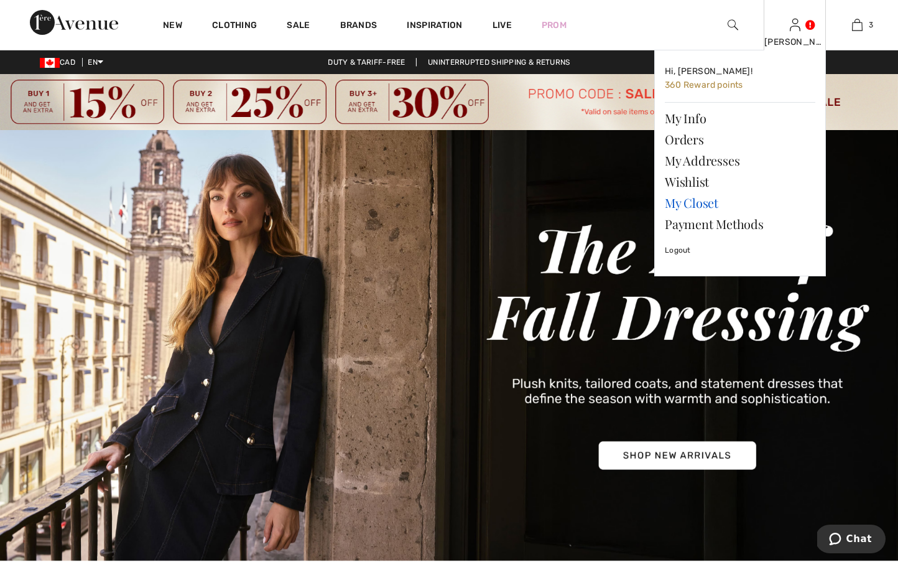
click at [687, 203] on link "My Closet" at bounding box center [740, 202] width 151 height 21
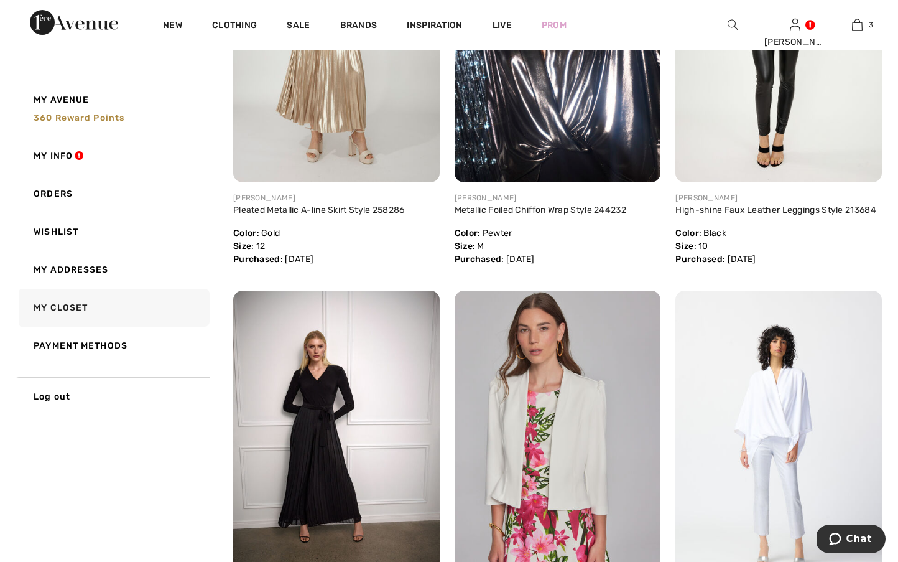
scroll to position [671, 0]
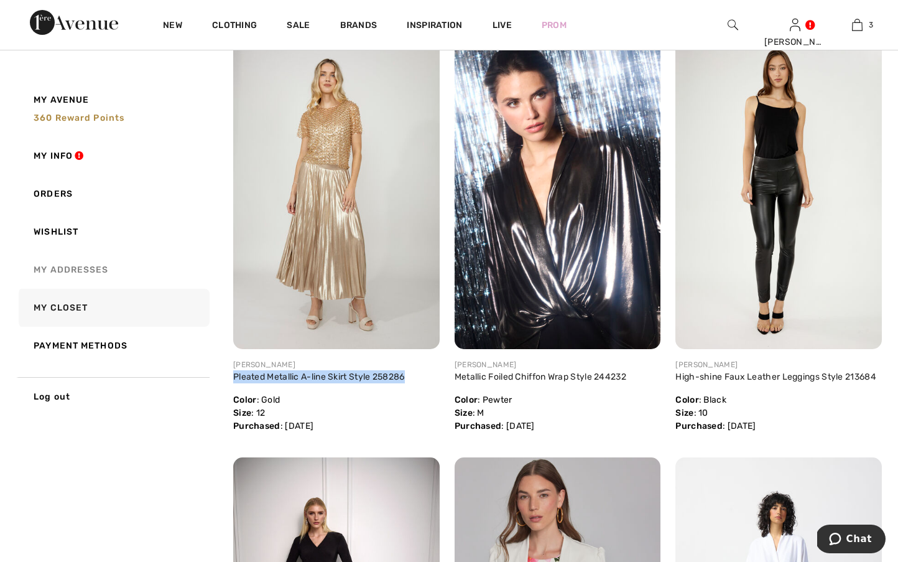
drag, startPoint x: 418, startPoint y: 376, endPoint x: 44, endPoint y: 266, distance: 390.4
click at [226, 377] on div "Share JOSEPH RIBKOFF Pleated Metallic A-line Skirt Style 258286 Color : Gold Si…" at bounding box center [337, 240] width 222 height 403
copy link "Pleated Metallic A-line Skirt Style 258286"
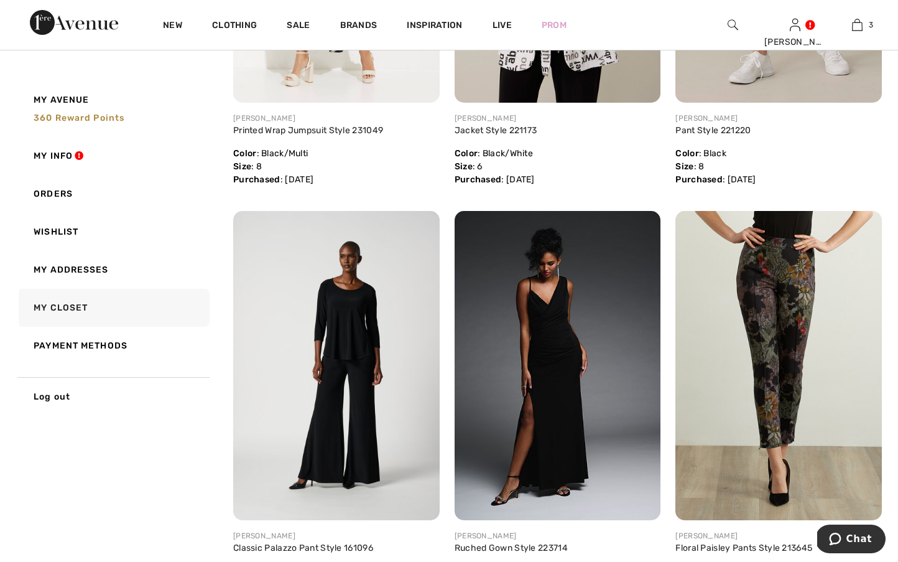
scroll to position [2165, 0]
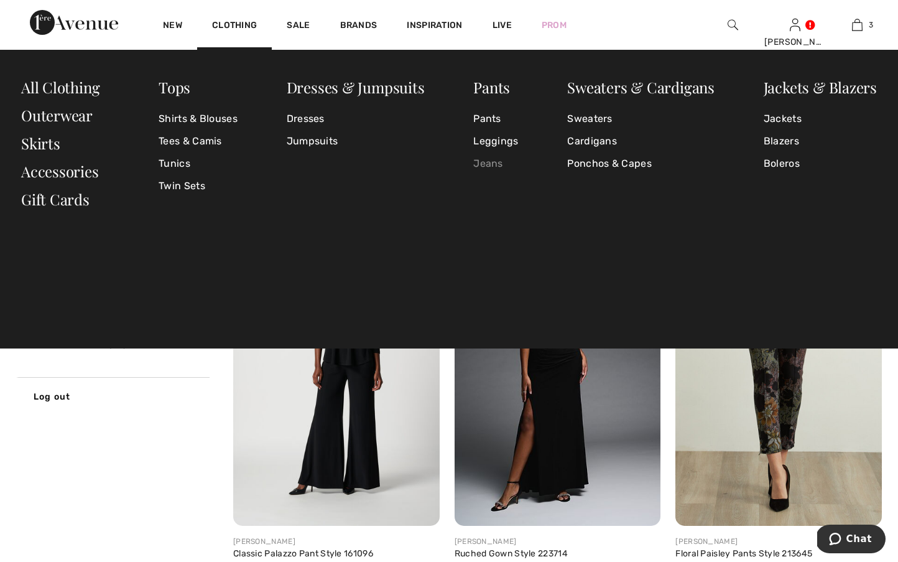
click at [483, 164] on link "Jeans" at bounding box center [496, 163] width 45 height 22
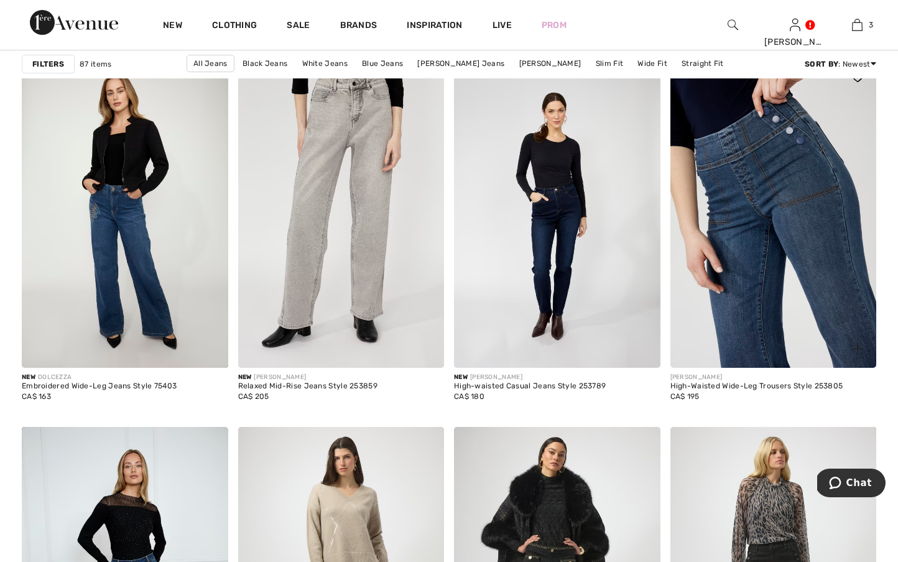
scroll to position [918, 1]
click at [712, 281] on img at bounding box center [774, 213] width 207 height 309
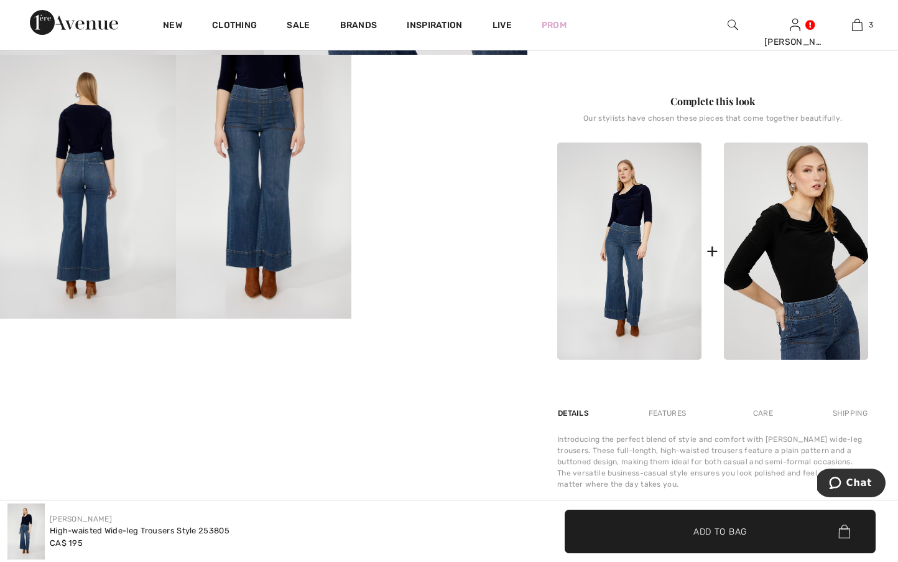
scroll to position [472, 0]
click at [57, 178] on img at bounding box center [88, 186] width 176 height 264
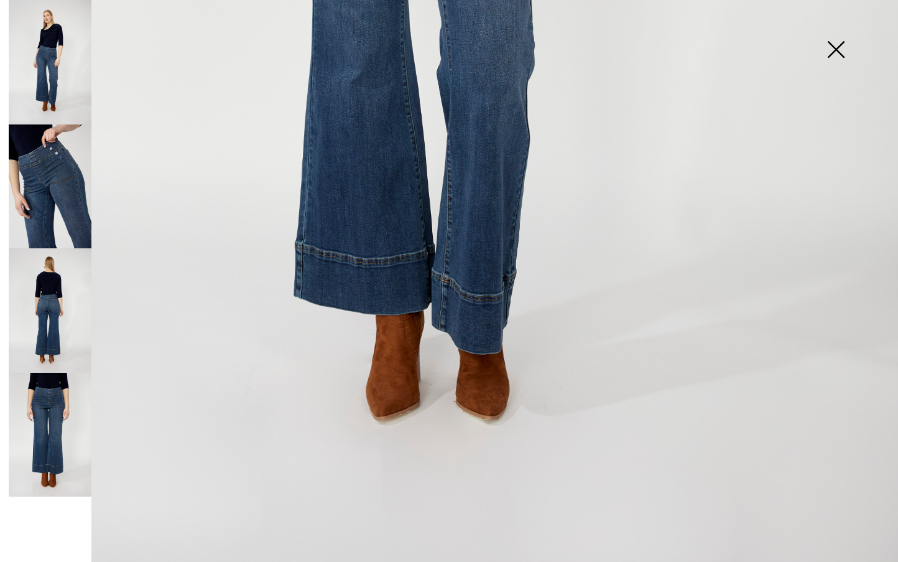
scroll to position [786, 0]
click at [50, 340] on img at bounding box center [50, 310] width 83 height 124
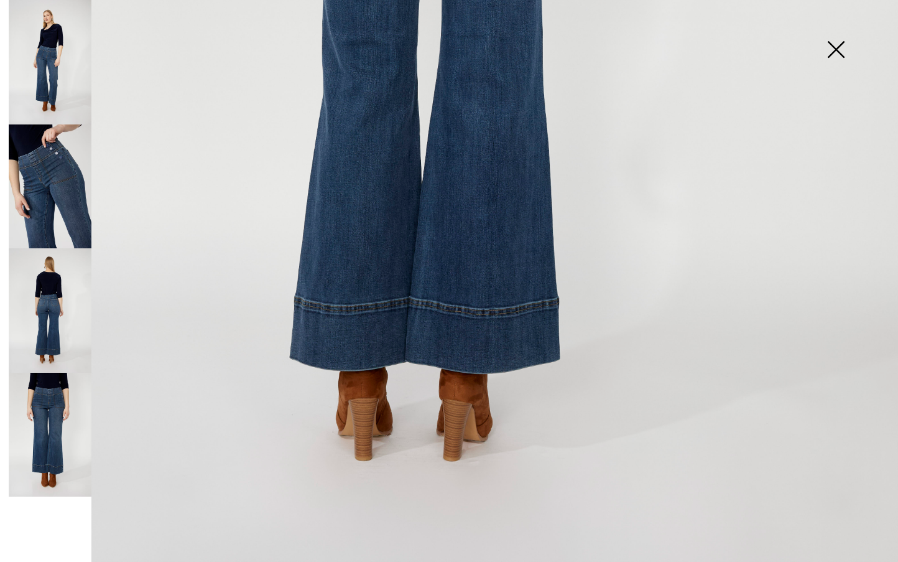
click at [44, 418] on img at bounding box center [50, 435] width 83 height 124
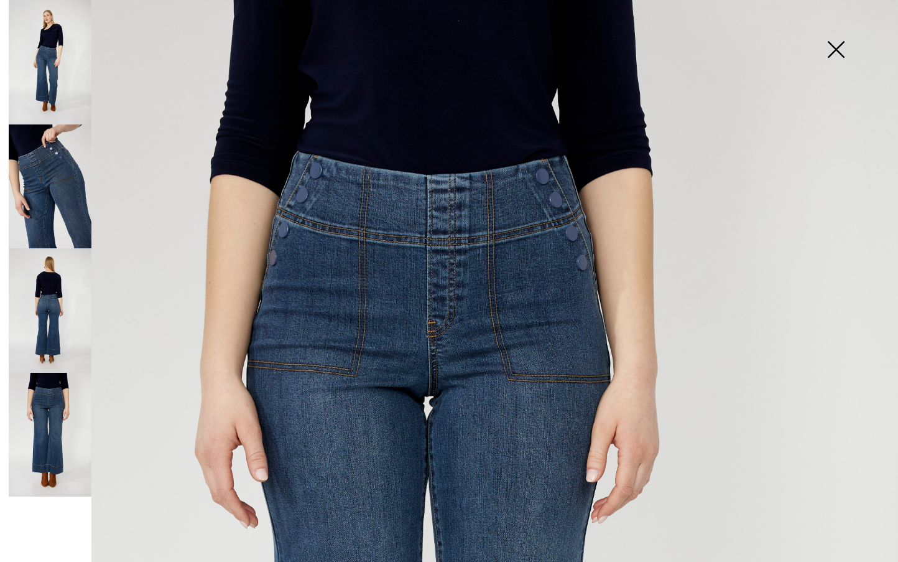
scroll to position [0, 0]
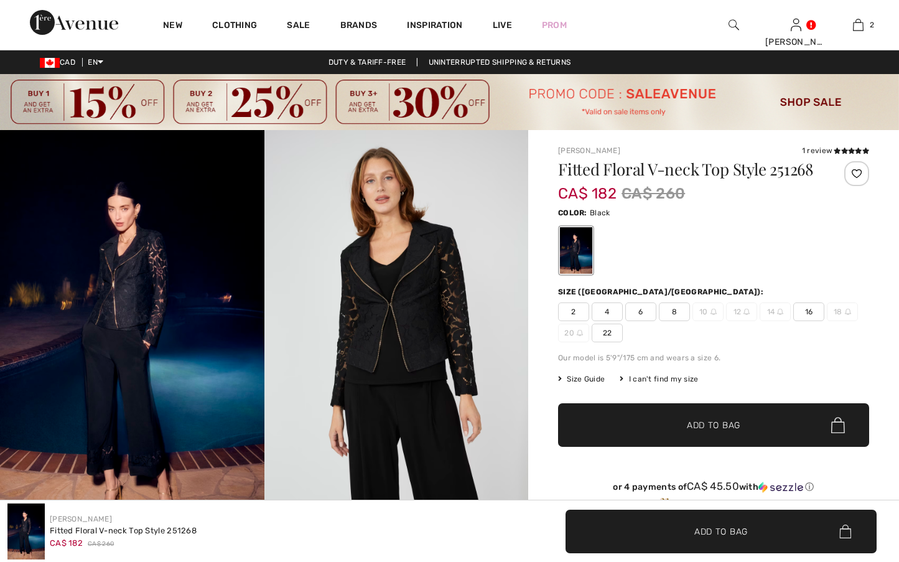
checkbox input "true"
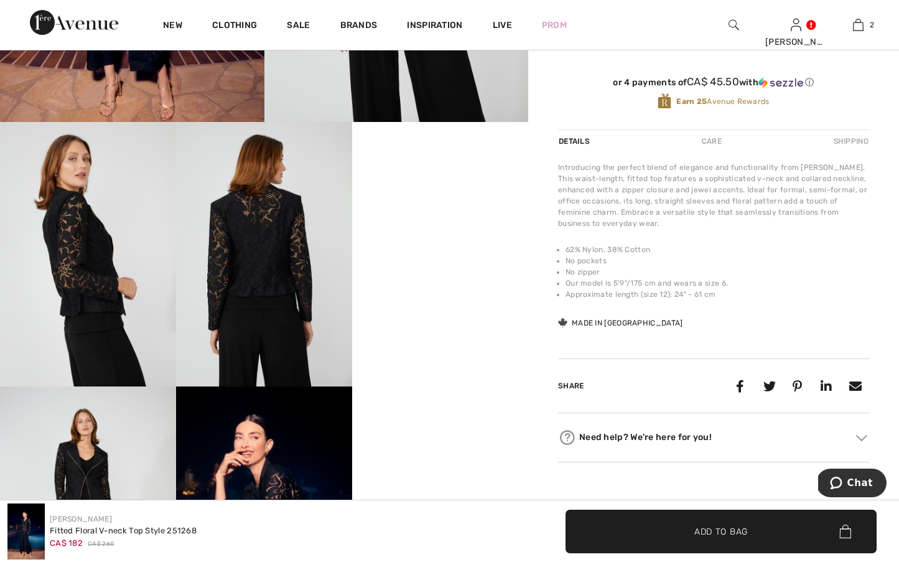
scroll to position [431, 0]
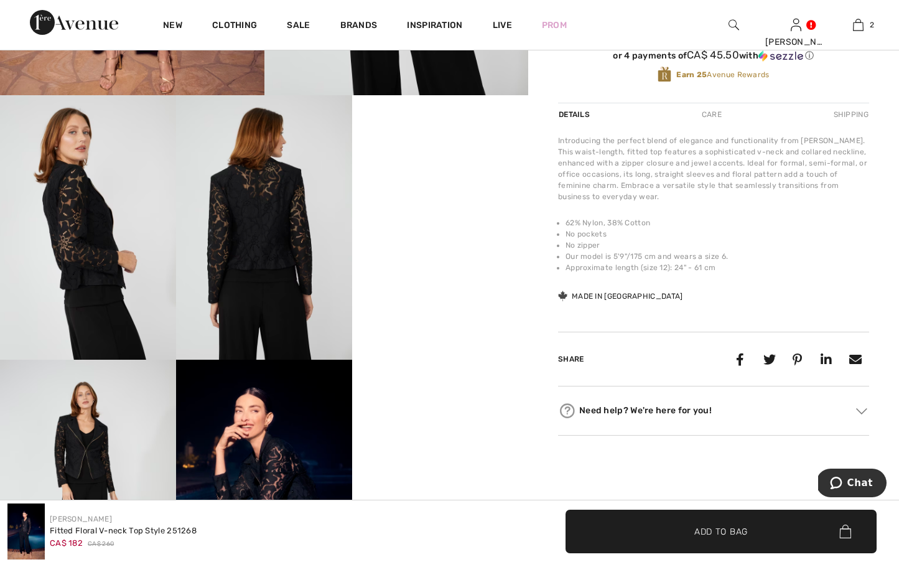
click at [253, 286] on img at bounding box center [264, 227] width 176 height 264
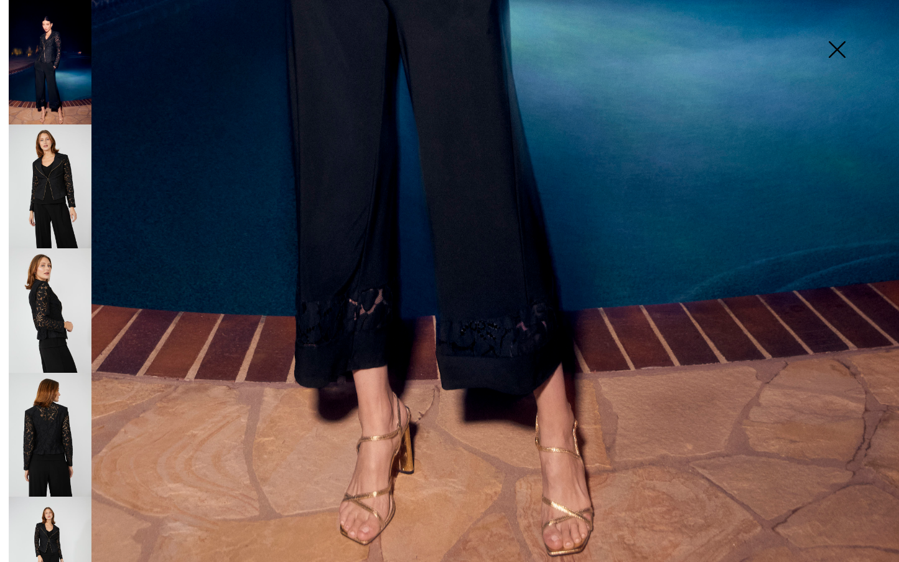
scroll to position [786, 0]
click at [52, 431] on img at bounding box center [50, 435] width 83 height 124
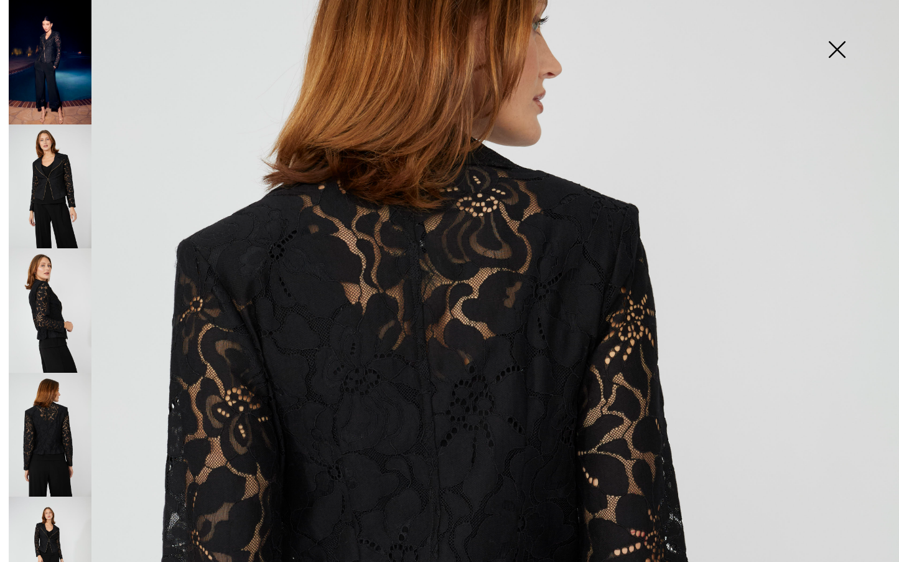
scroll to position [153, 0]
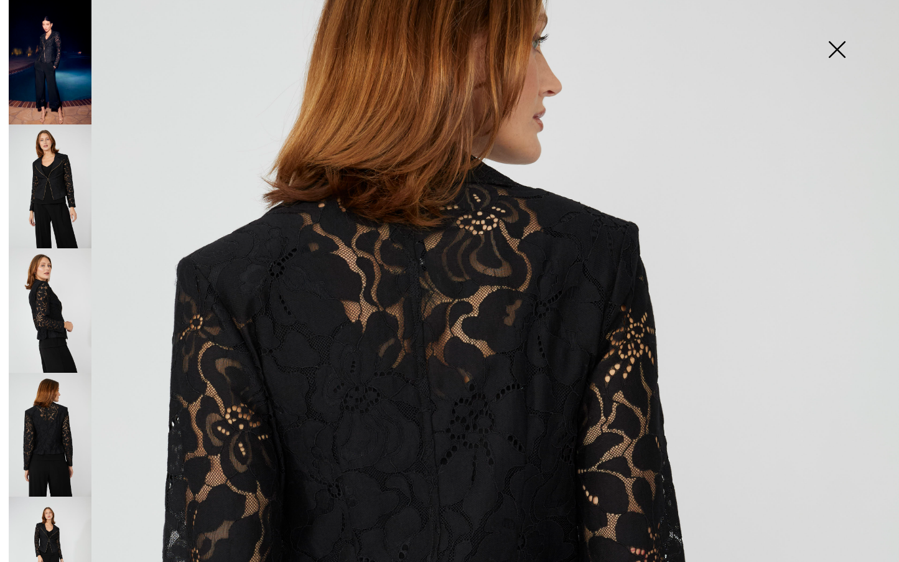
click at [50, 418] on img at bounding box center [50, 435] width 83 height 124
click at [38, 317] on img at bounding box center [50, 310] width 83 height 124
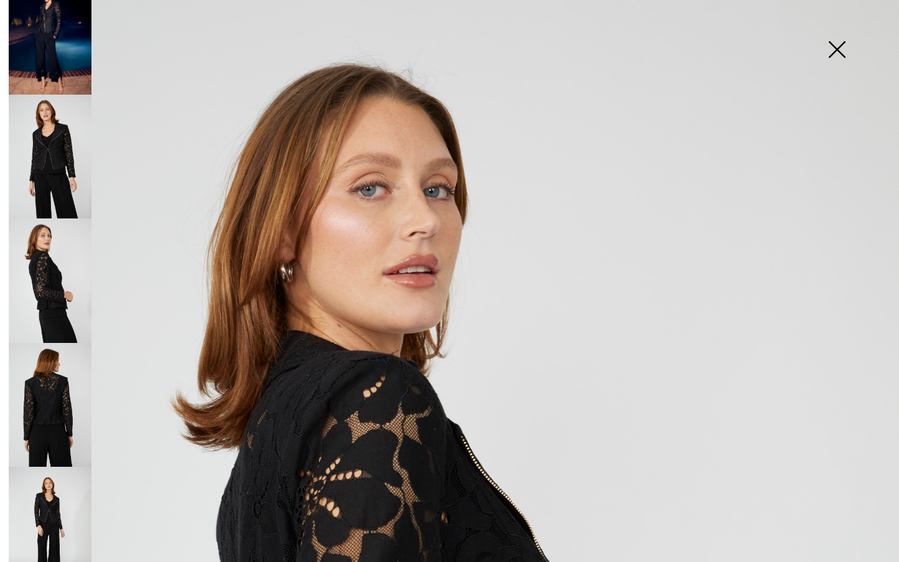
scroll to position [0, 0]
click at [58, 190] on img at bounding box center [50, 157] width 83 height 124
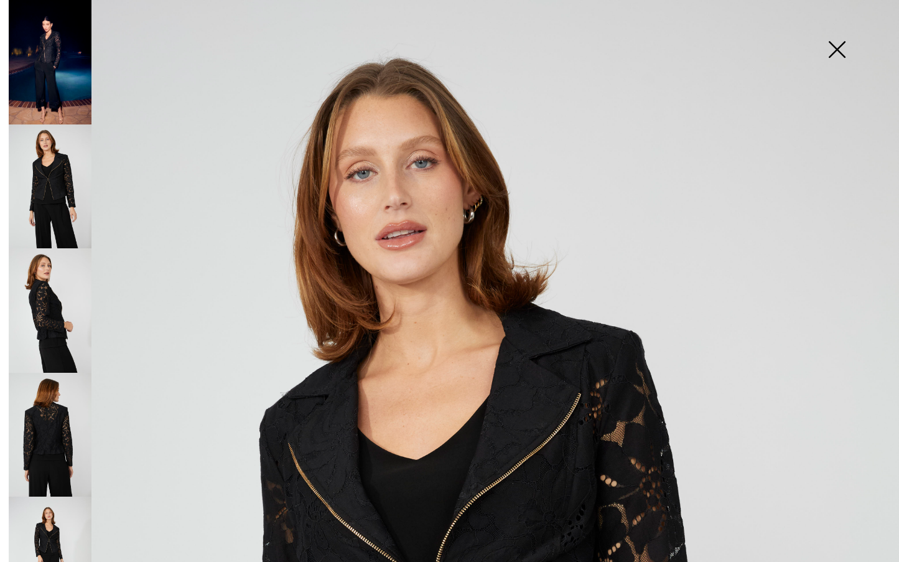
click at [833, 55] on img at bounding box center [837, 51] width 62 height 64
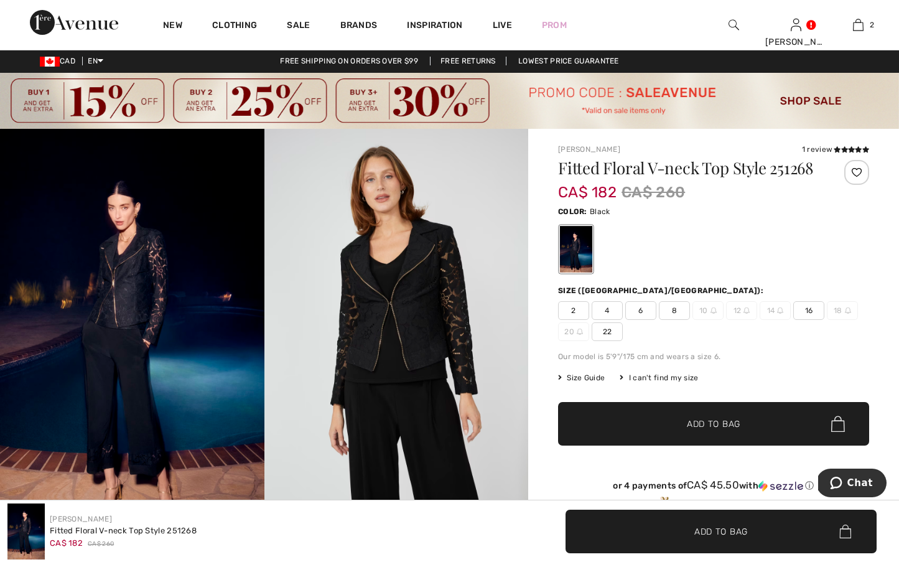
scroll to position [1, 0]
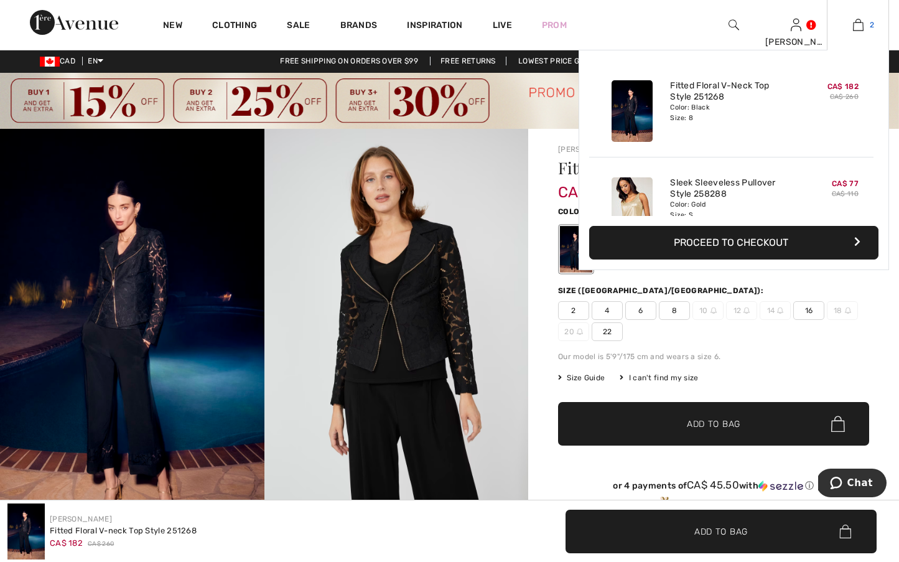
click at [857, 24] on img at bounding box center [858, 24] width 11 height 15
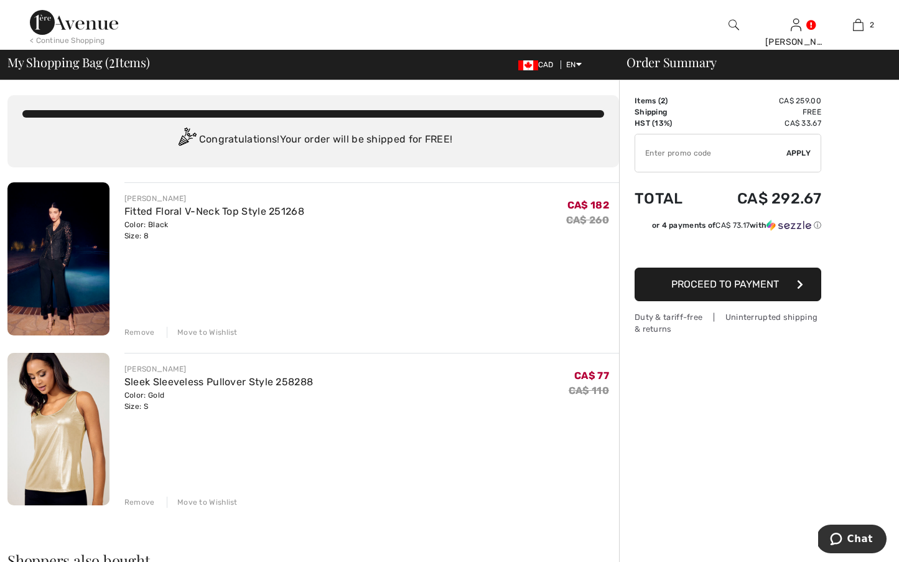
click at [195, 328] on div "Move to Wishlist" at bounding box center [202, 332] width 71 height 11
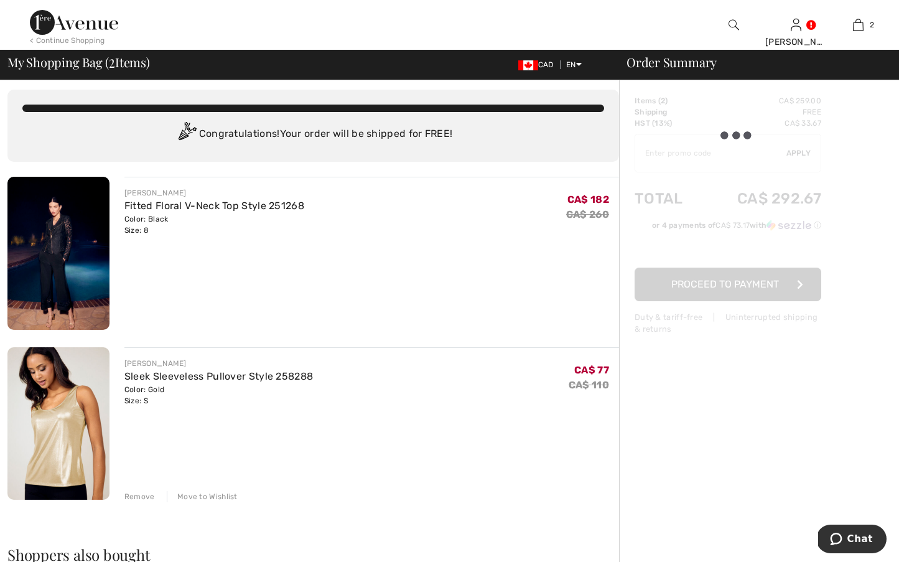
scroll to position [6, 0]
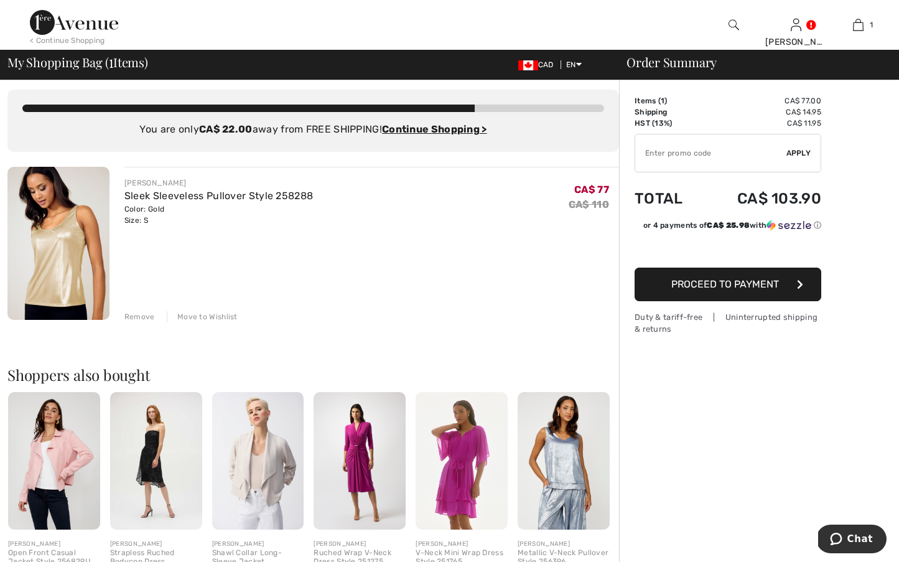
click at [678, 147] on input "TEXT" at bounding box center [710, 152] width 151 height 37
click at [70, 28] on img at bounding box center [74, 22] width 88 height 25
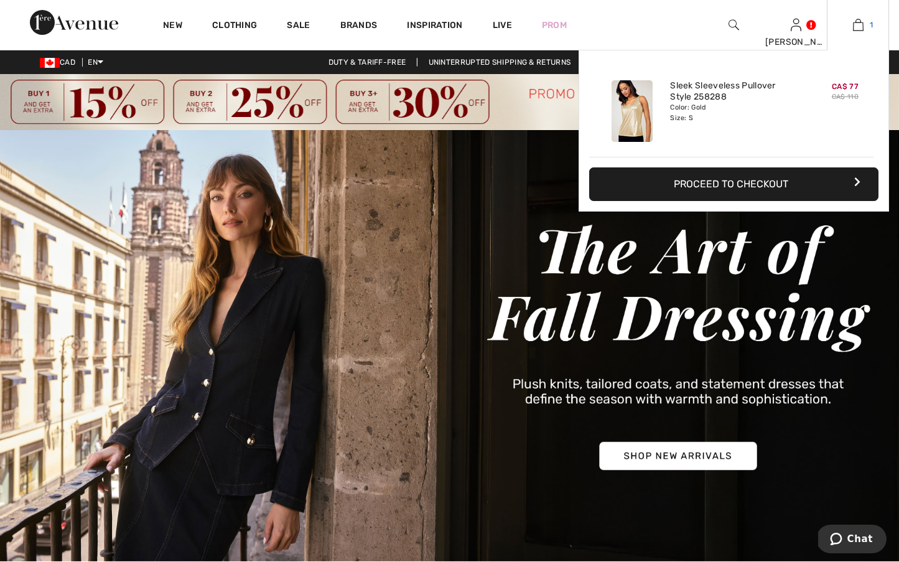
click at [861, 26] on img at bounding box center [858, 24] width 11 height 15
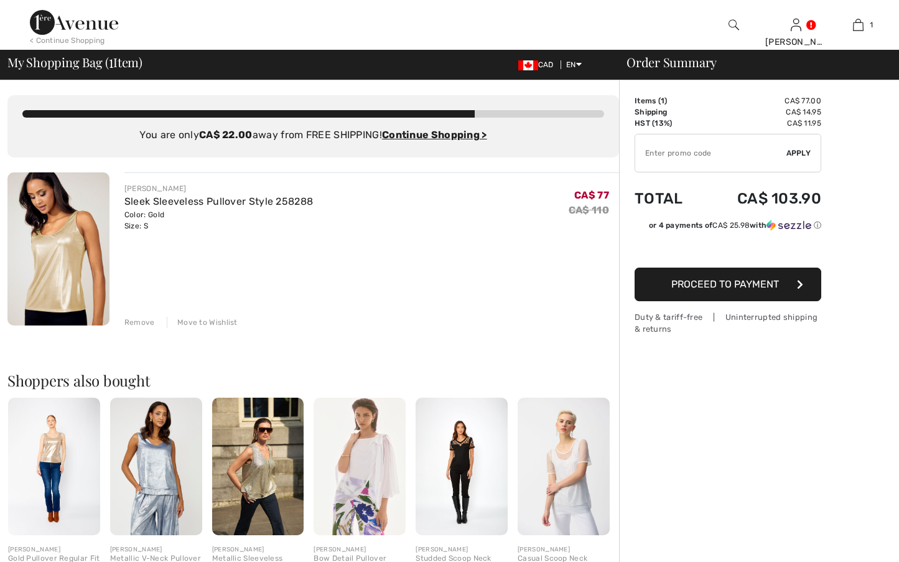
click at [660, 146] on input "TEXT" at bounding box center [710, 152] width 151 height 37
click at [785, 150] on input "TEXT" at bounding box center [710, 152] width 151 height 37
type input "SALEAVENUE"
click at [788, 150] on span "Apply" at bounding box center [798, 152] width 25 height 11
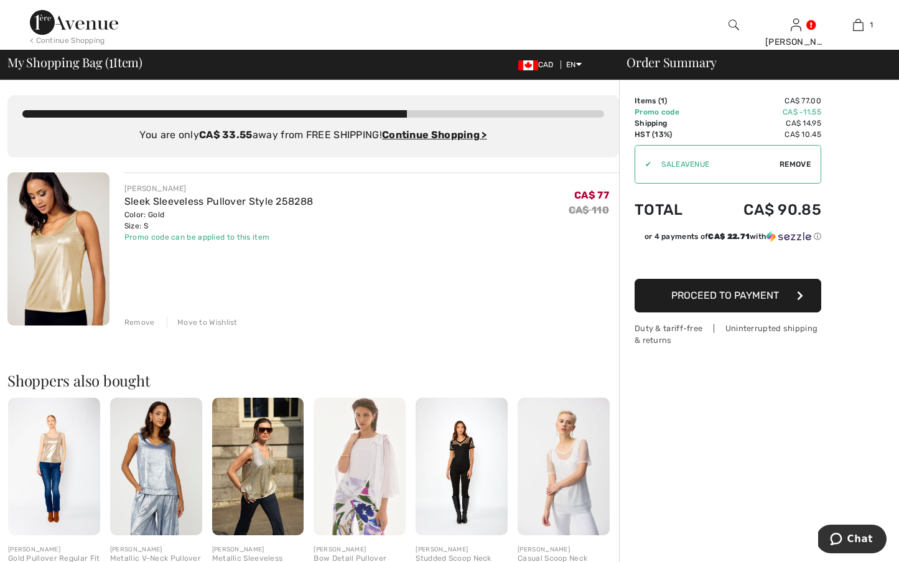
click at [236, 500] on img at bounding box center [258, 467] width 92 height 138
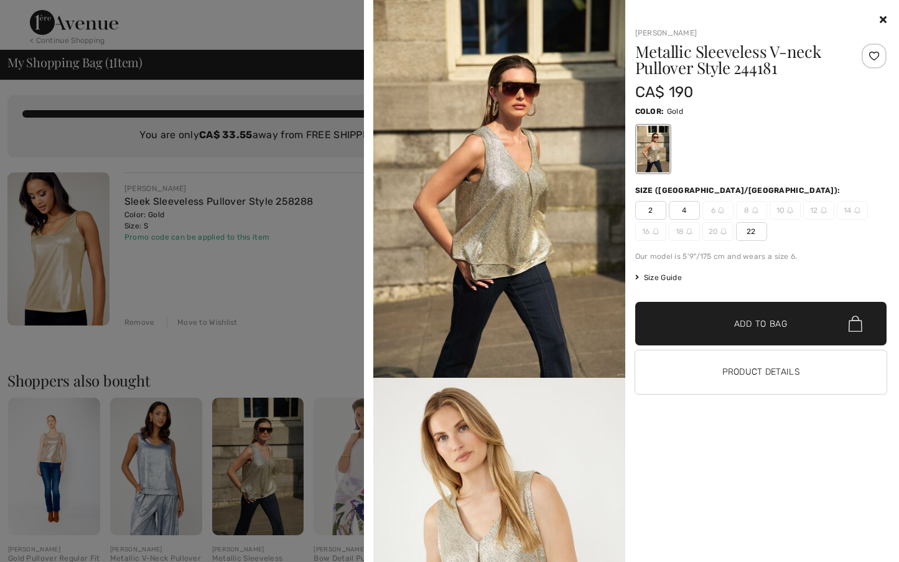
click at [884, 15] on icon at bounding box center [883, 19] width 7 height 10
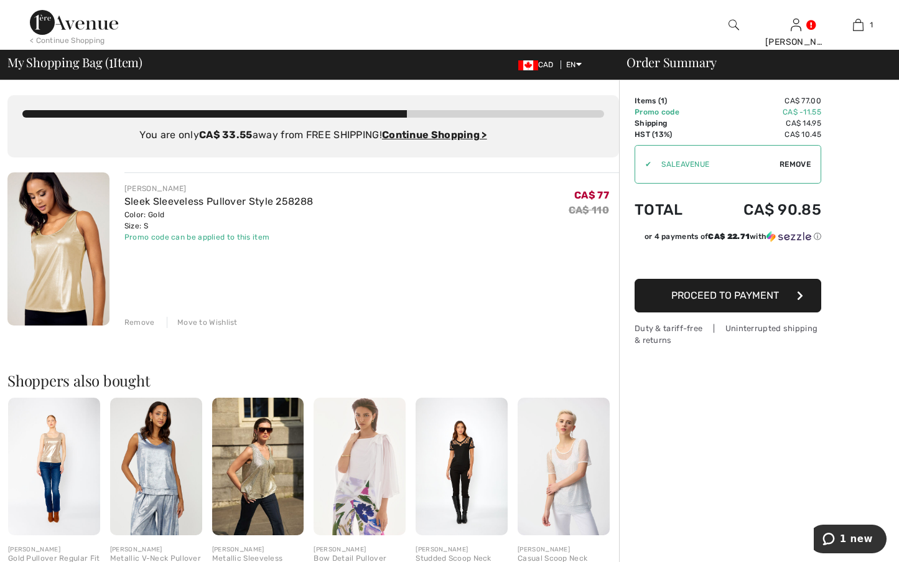
click at [61, 24] on img at bounding box center [74, 22] width 88 height 25
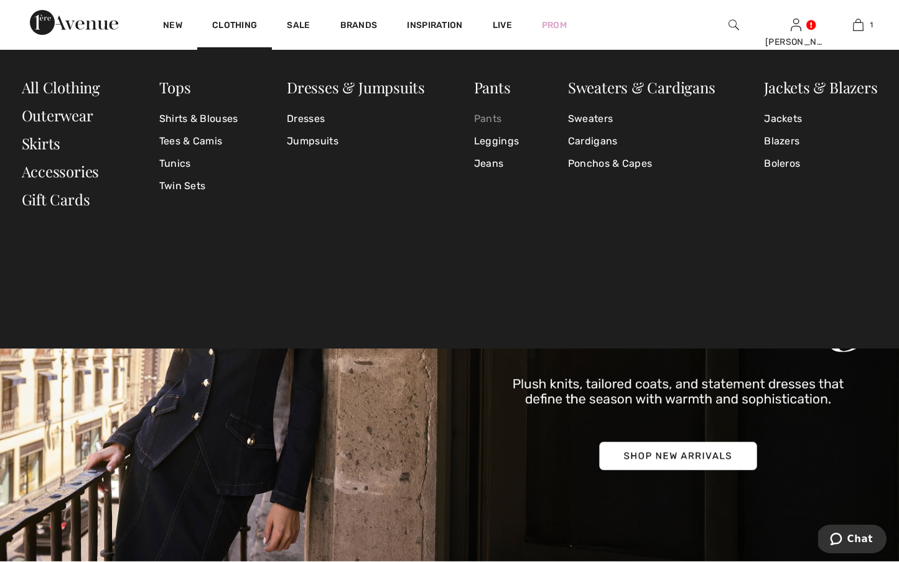
click at [477, 119] on link "Pants" at bounding box center [496, 119] width 45 height 22
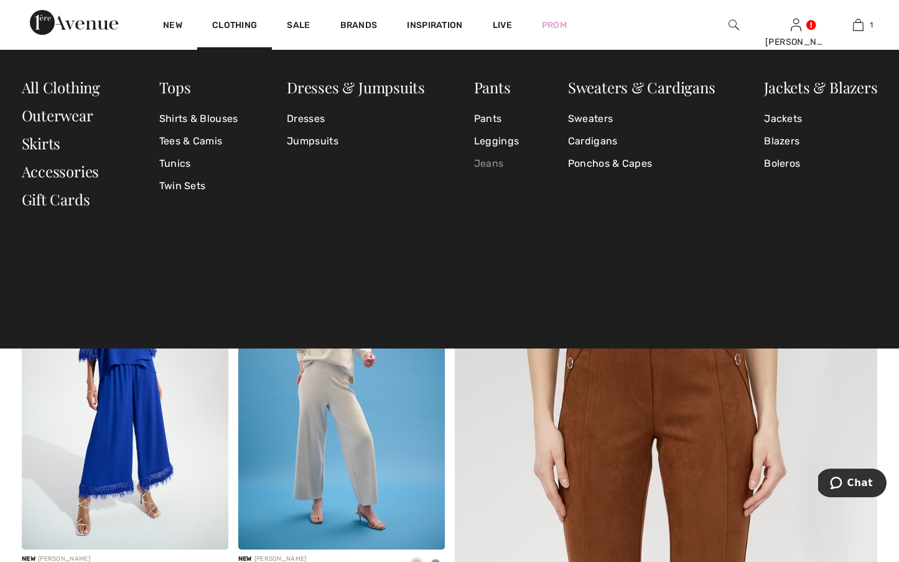
click at [484, 166] on link "Jeans" at bounding box center [496, 163] width 45 height 22
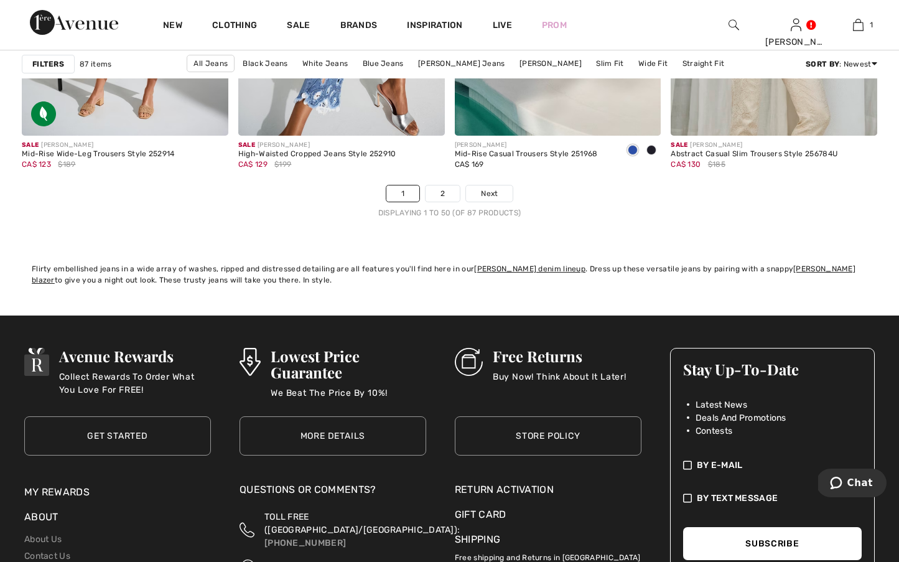
scroll to position [5722, 0]
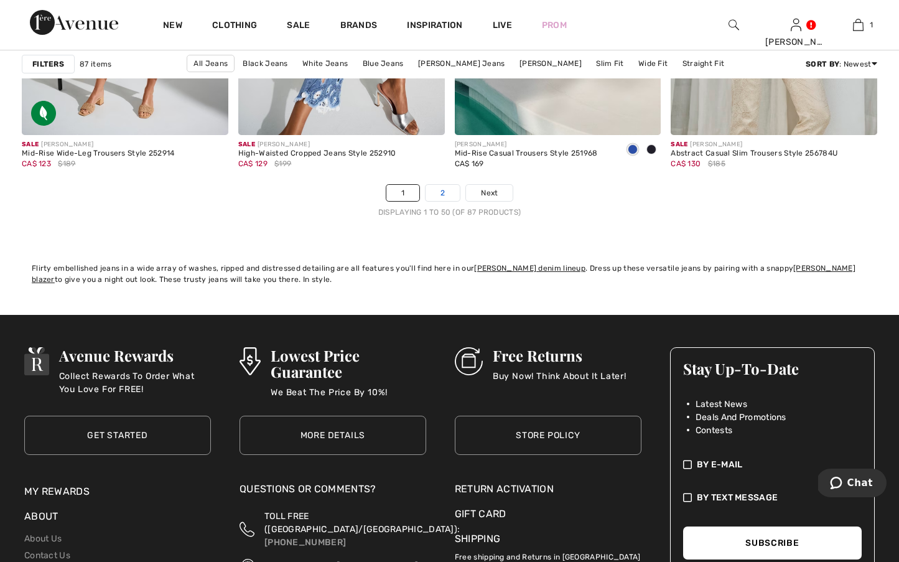
click at [441, 192] on link "2" at bounding box center [443, 193] width 34 height 16
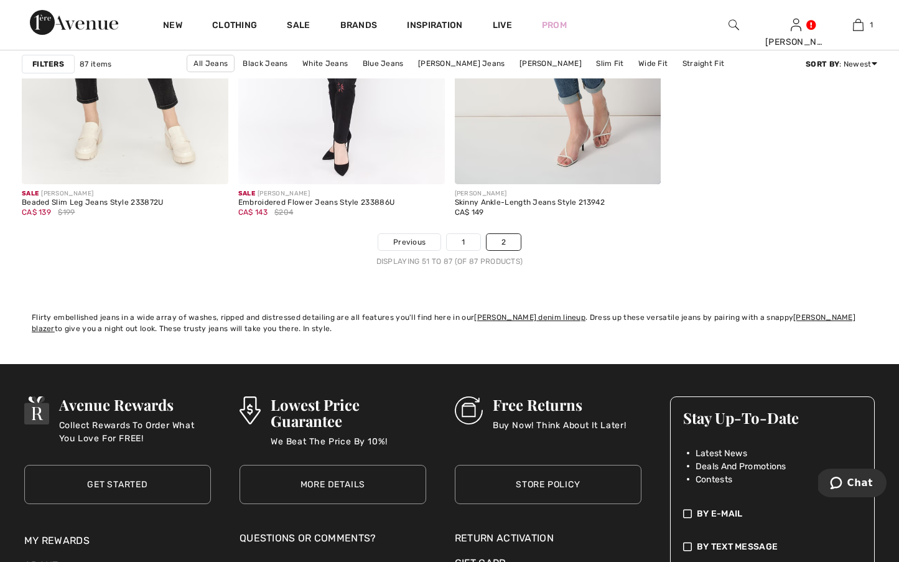
scroll to position [4434, 0]
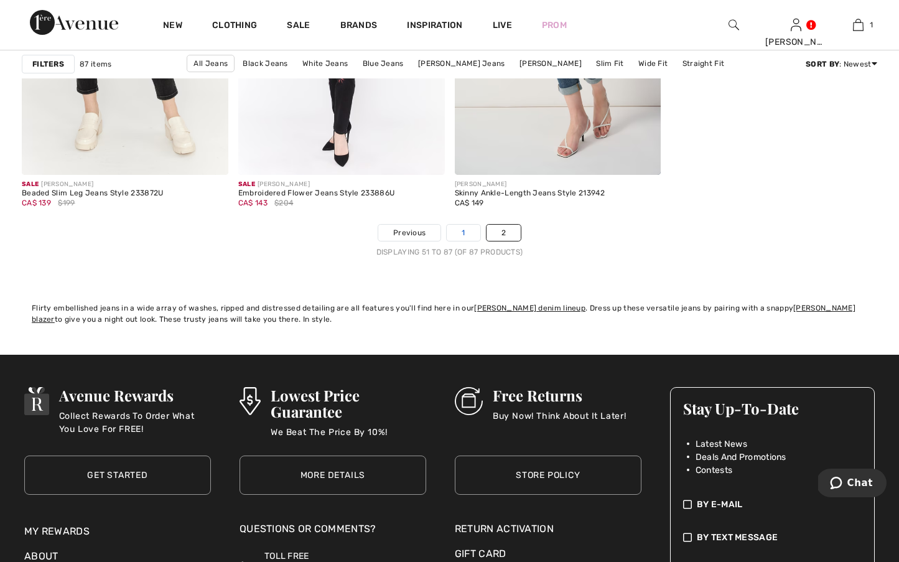
click at [468, 233] on link "1" at bounding box center [463, 233] width 33 height 16
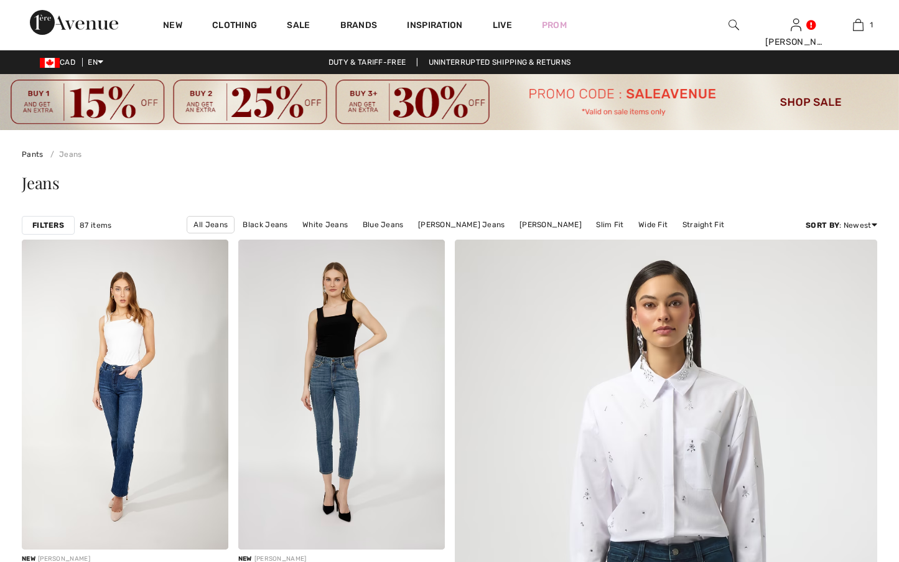
checkbox input "true"
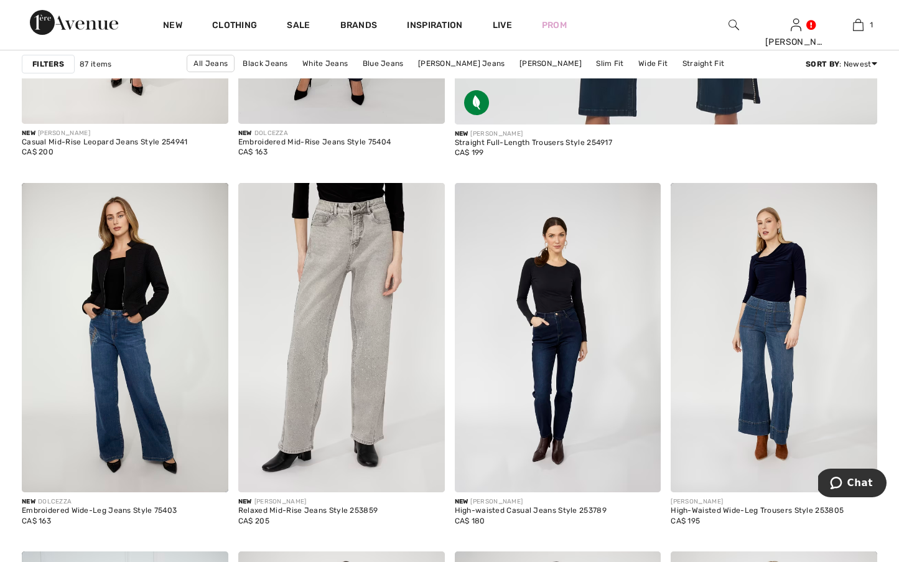
scroll to position [851, 0]
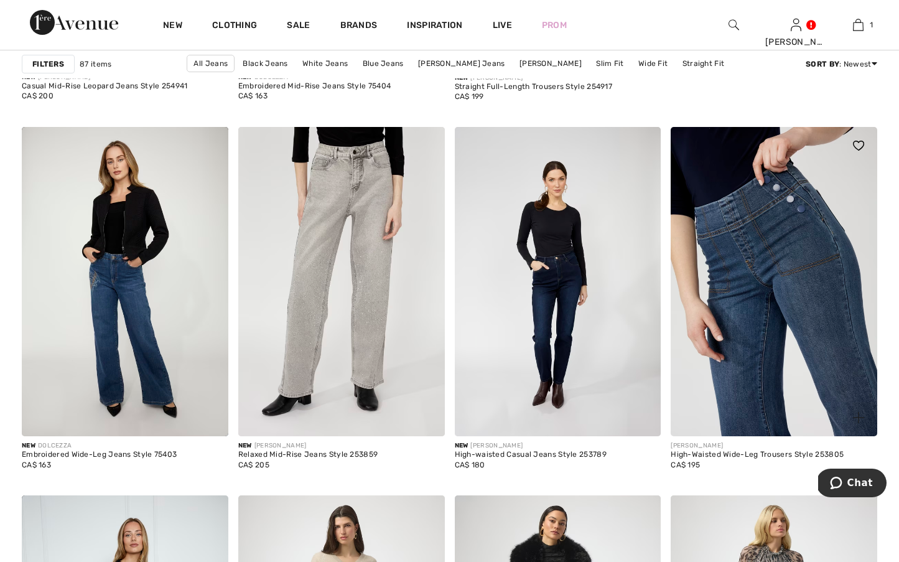
click at [702, 233] on img at bounding box center [774, 282] width 207 height 310
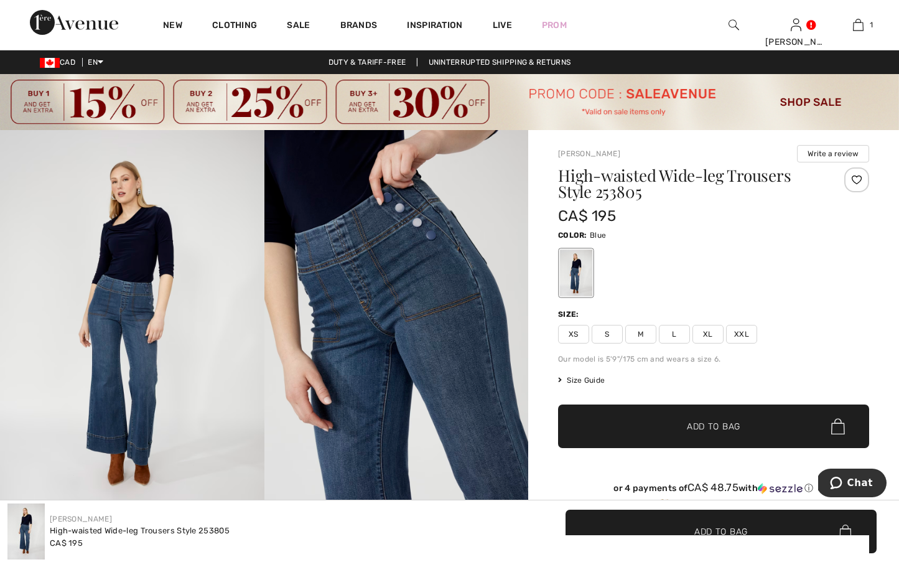
click at [571, 381] on span "Size Guide" at bounding box center [581, 380] width 47 height 11
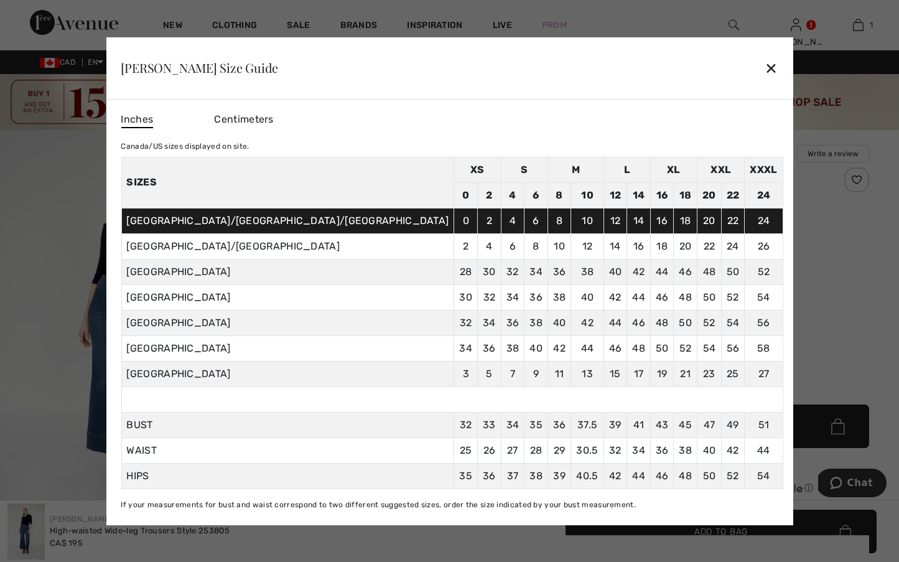
drag, startPoint x: 660, startPoint y: 63, endPoint x: 650, endPoint y: 148, distance: 85.8
click at [765, 63] on div "✕" at bounding box center [771, 68] width 13 height 26
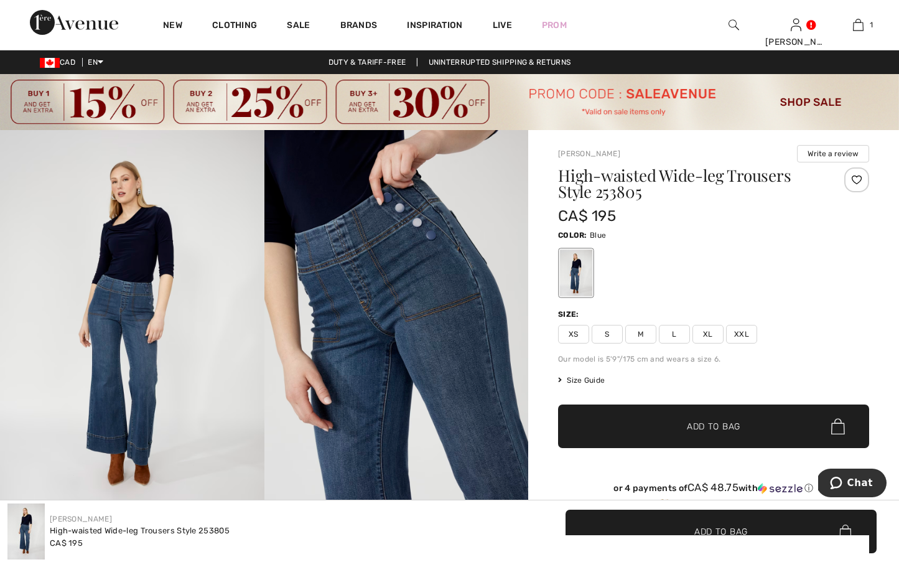
click at [646, 337] on span "M" at bounding box center [640, 334] width 31 height 19
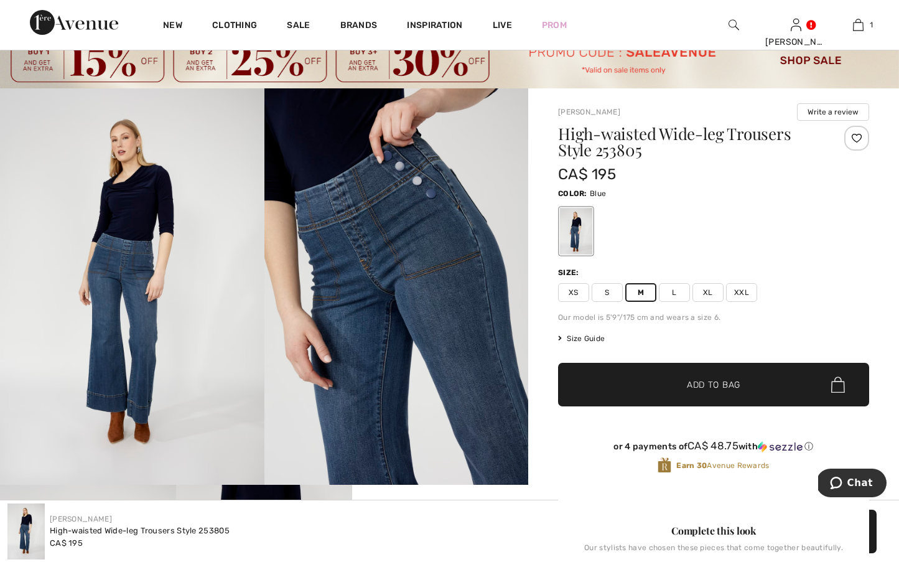
scroll to position [42, 0]
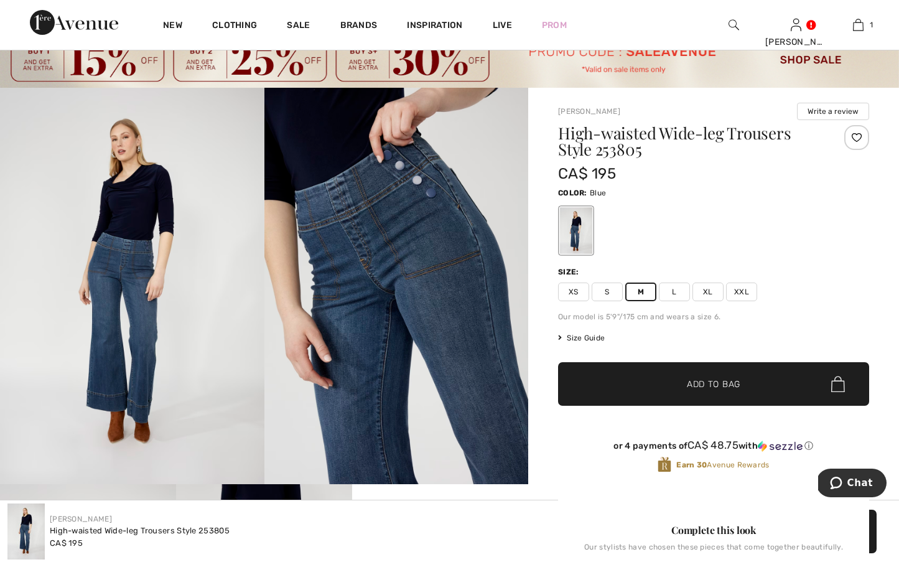
click at [608, 388] on span "✔ Added to Bag Add to Bag" at bounding box center [713, 384] width 311 height 44
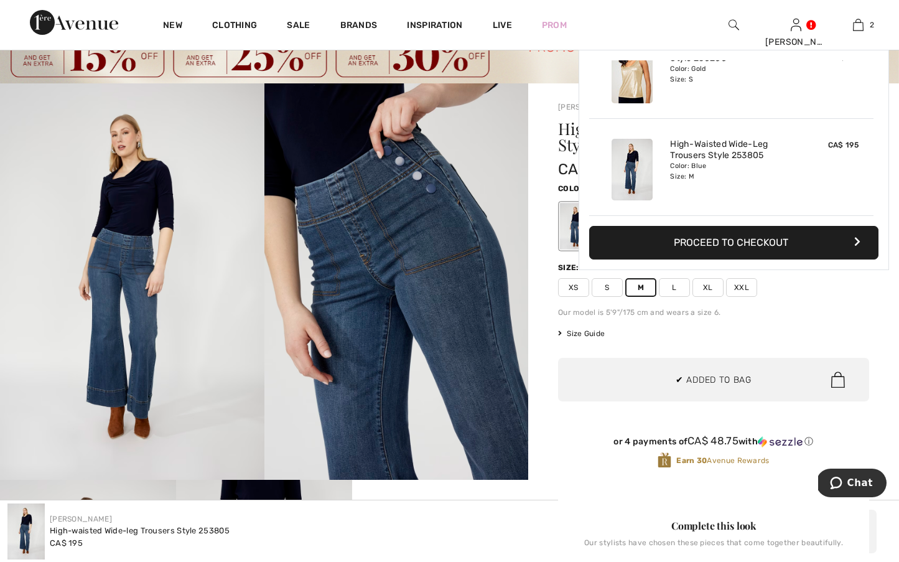
scroll to position [0, 0]
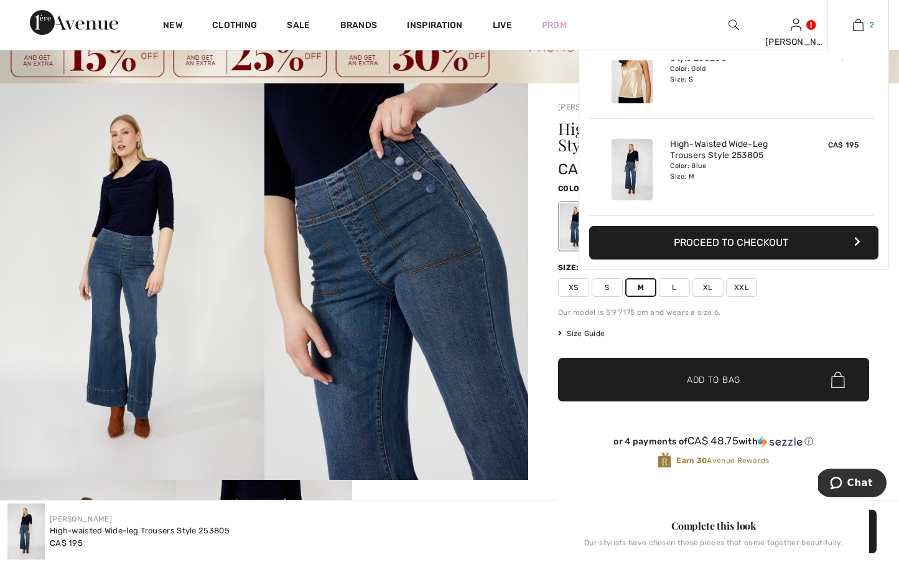
click at [853, 26] on img at bounding box center [858, 24] width 11 height 15
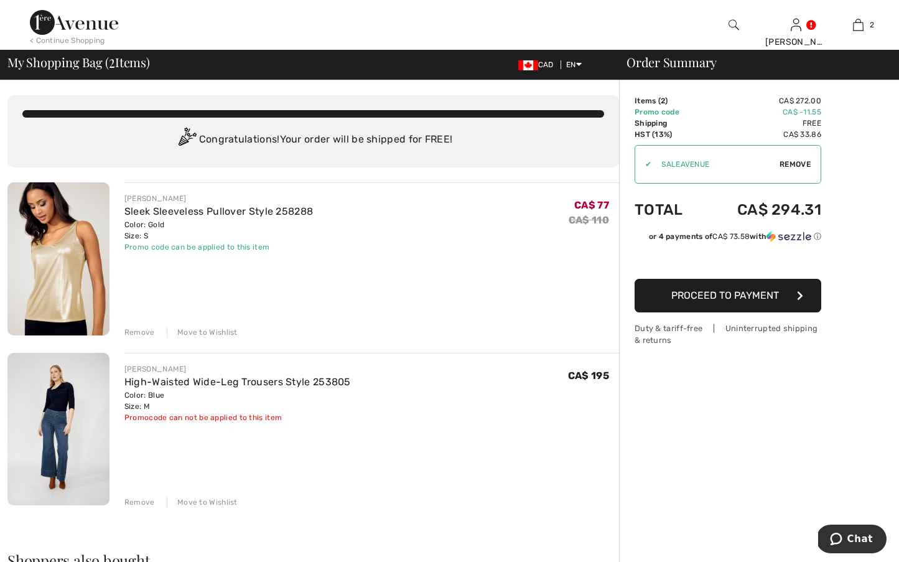
click at [192, 501] on div "Move to Wishlist" at bounding box center [202, 502] width 71 height 11
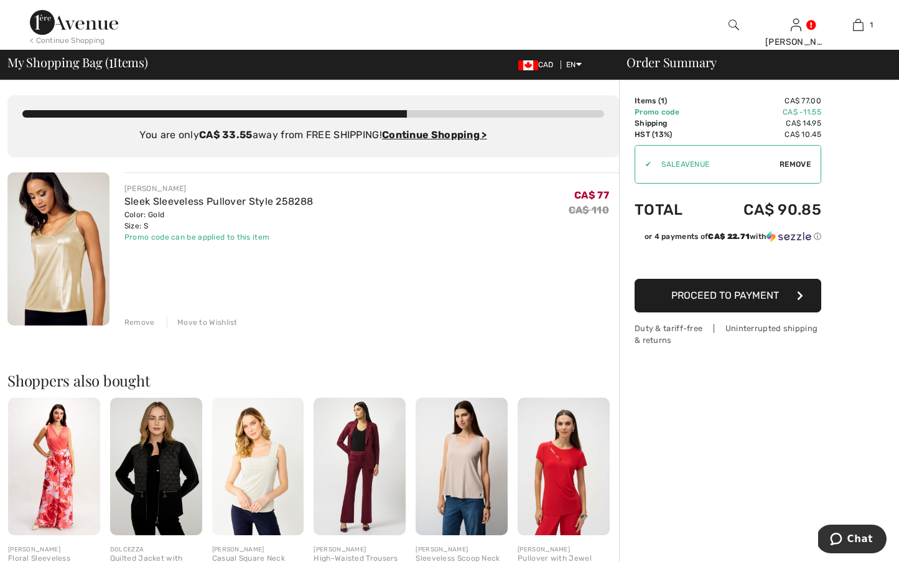
click at [65, 33] on img at bounding box center [74, 22] width 88 height 25
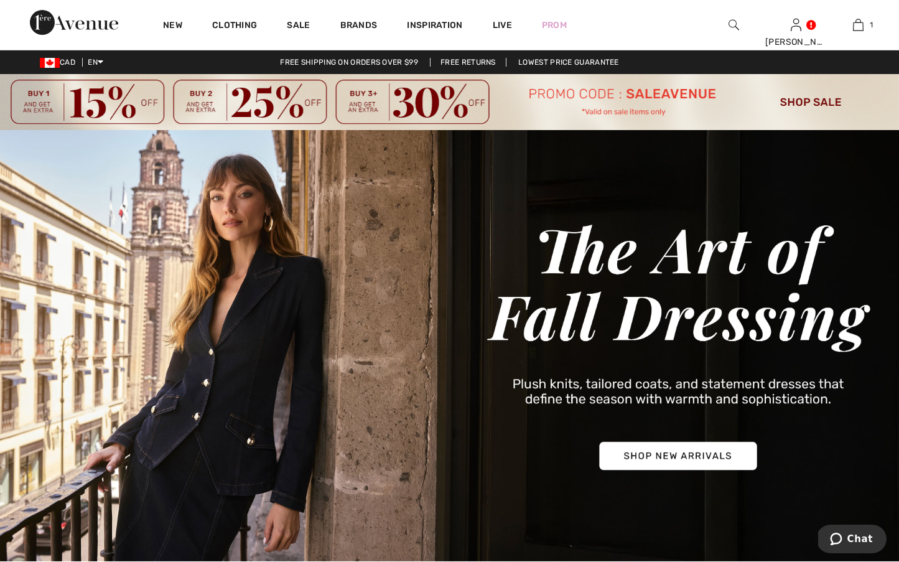
click at [807, 98] on img at bounding box center [449, 102] width 899 height 56
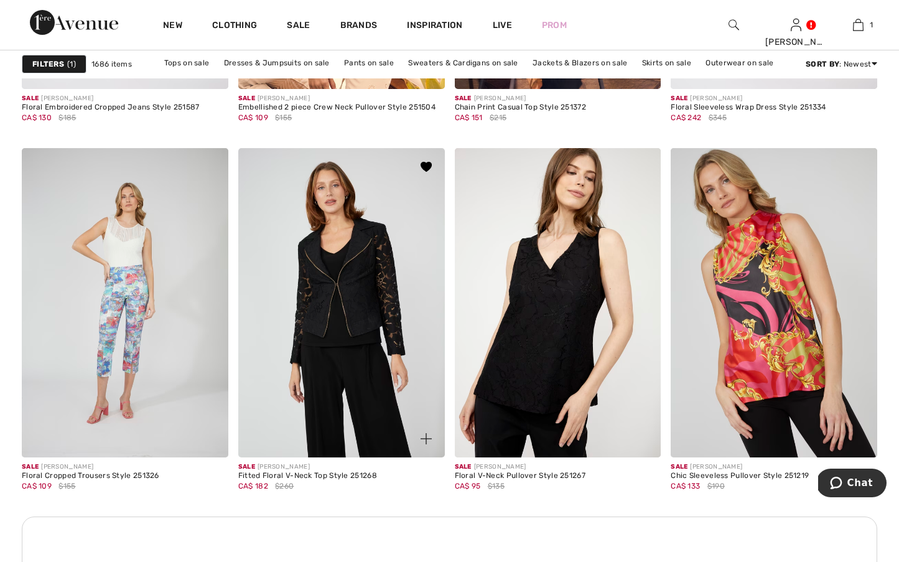
scroll to position [2553, 0]
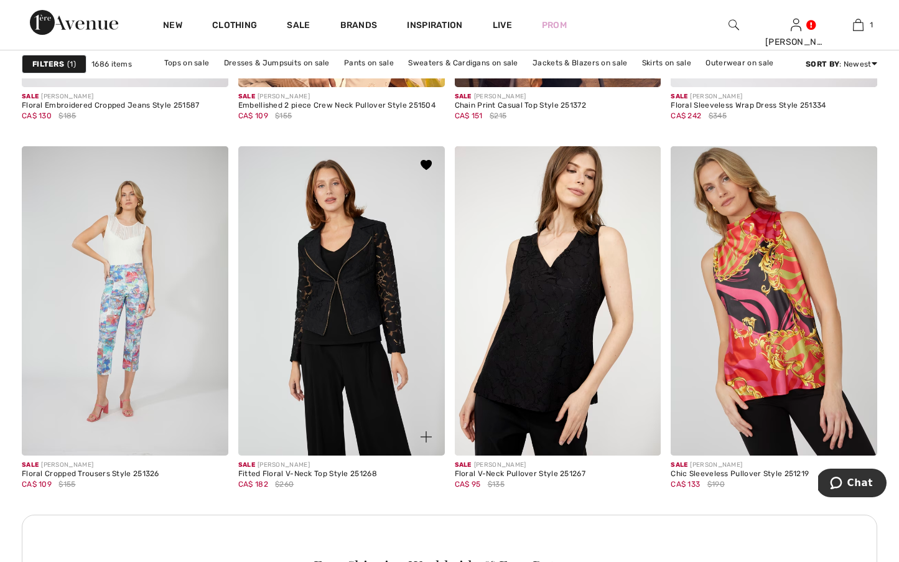
click at [313, 351] on img at bounding box center [341, 301] width 207 height 310
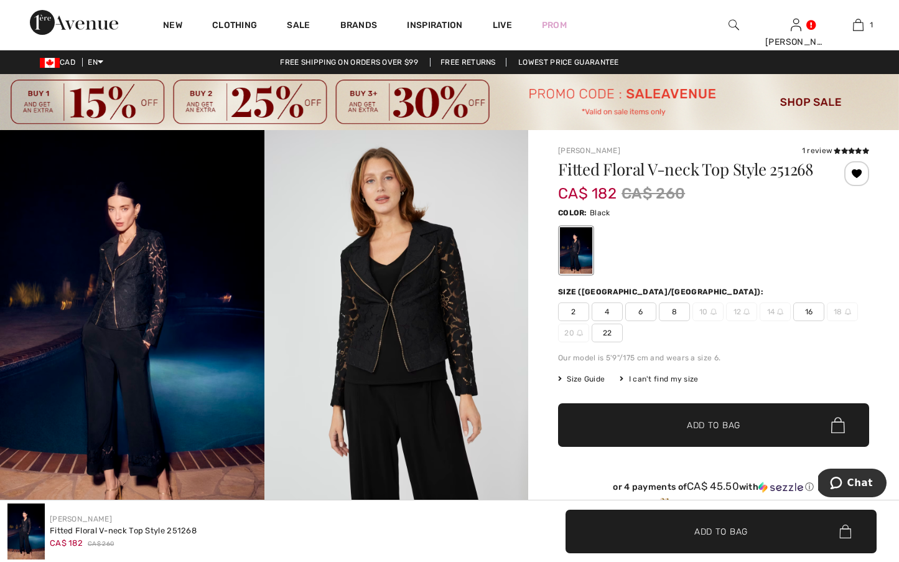
click at [685, 319] on span "8" at bounding box center [674, 311] width 31 height 19
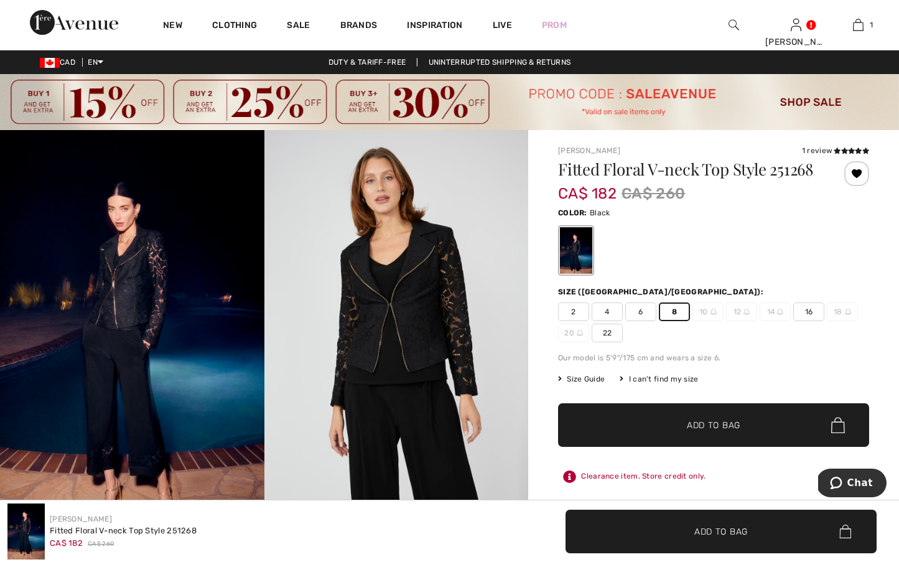
click at [633, 426] on span "✔ Added to Bag Add to Bag" at bounding box center [713, 425] width 311 height 44
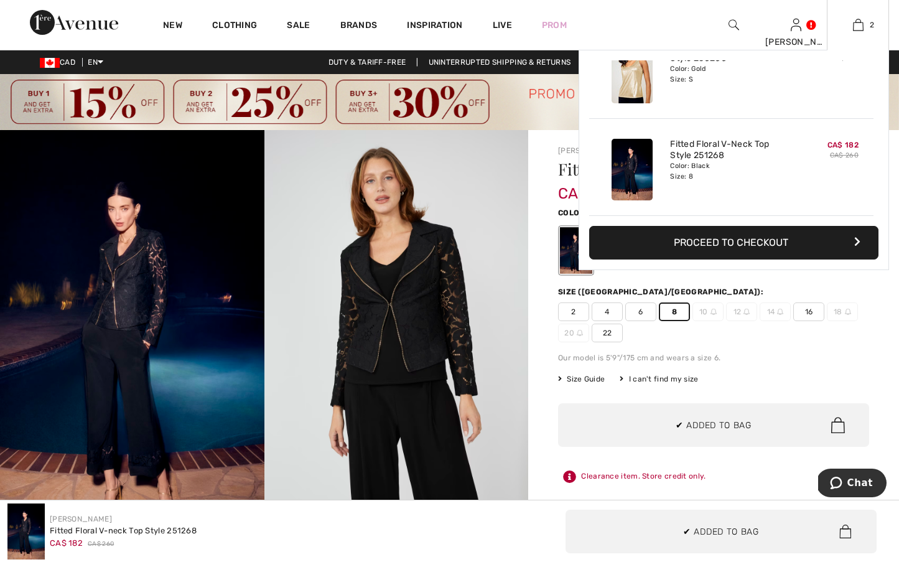
click at [747, 236] on button "Proceed to Checkout" at bounding box center [733, 243] width 289 height 34
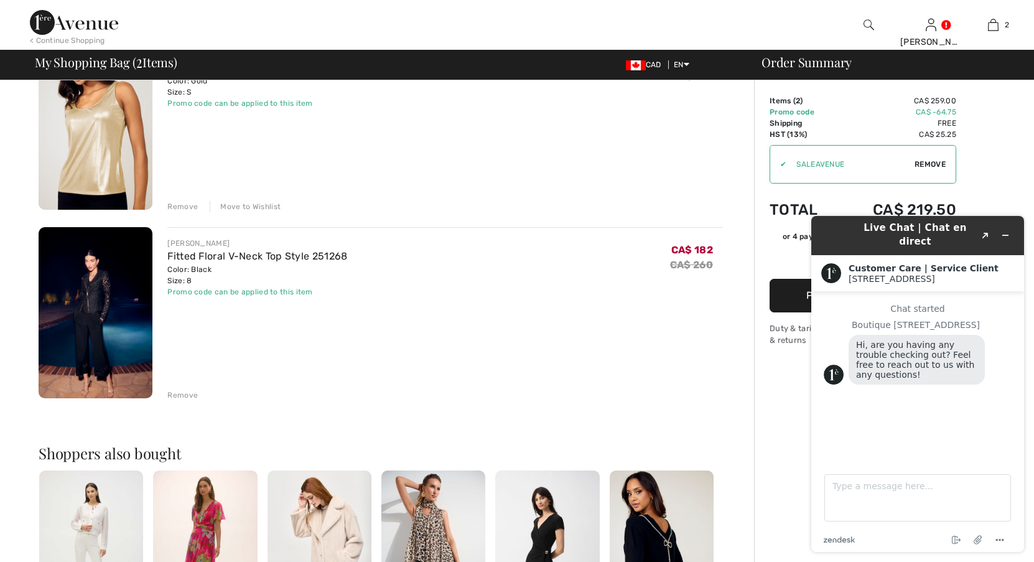
scroll to position [160, 0]
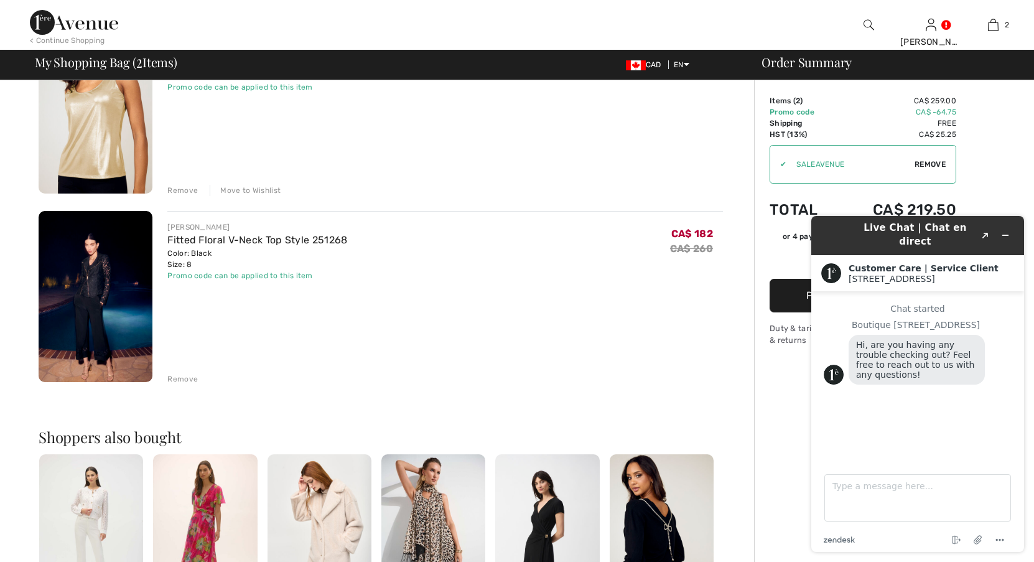
click at [178, 377] on div "Remove" at bounding box center [182, 378] width 30 height 11
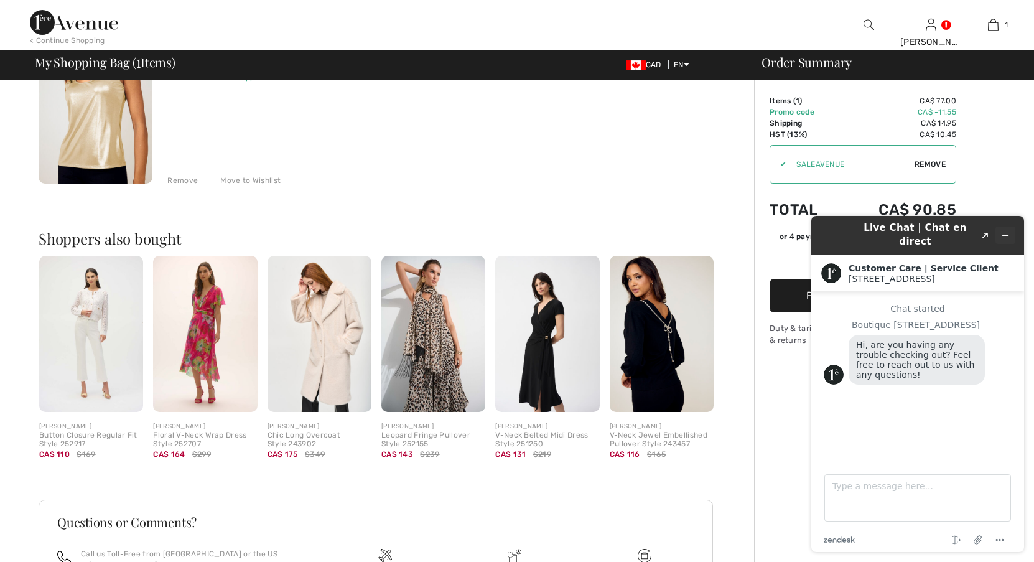
click at [898, 231] on icon "Minimize widget" at bounding box center [1005, 235] width 9 height 9
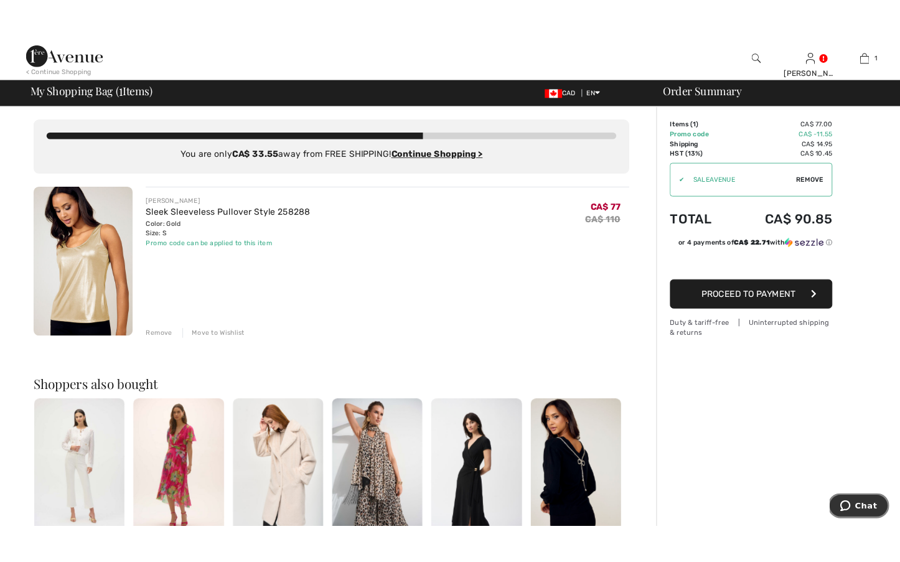
scroll to position [0, 0]
